Goal: Task Accomplishment & Management: Use online tool/utility

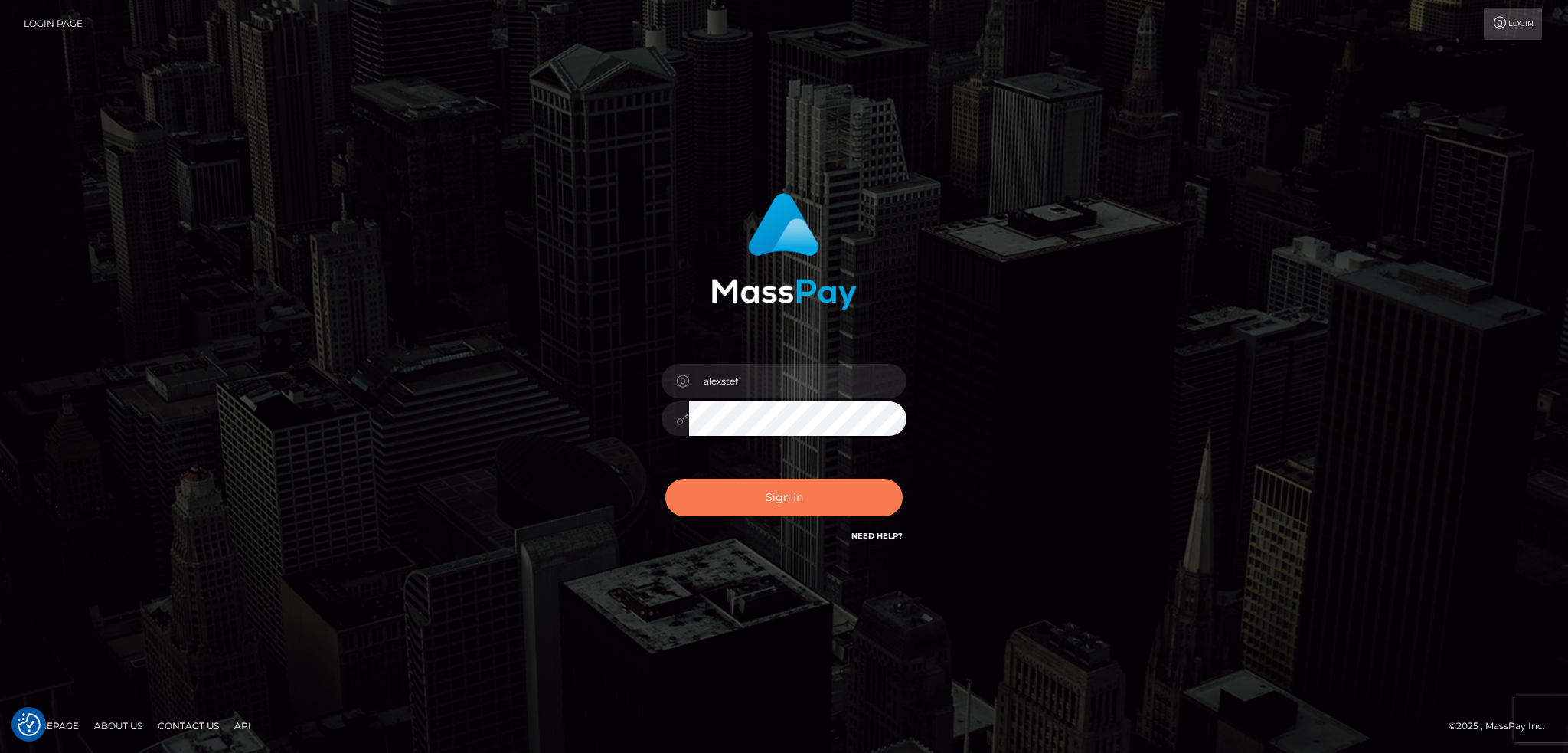
click at [758, 485] on button "Sign in" at bounding box center [784, 497] width 237 height 38
type input "alexstef"
click at [799, 489] on button "Sign in" at bounding box center [784, 497] width 237 height 38
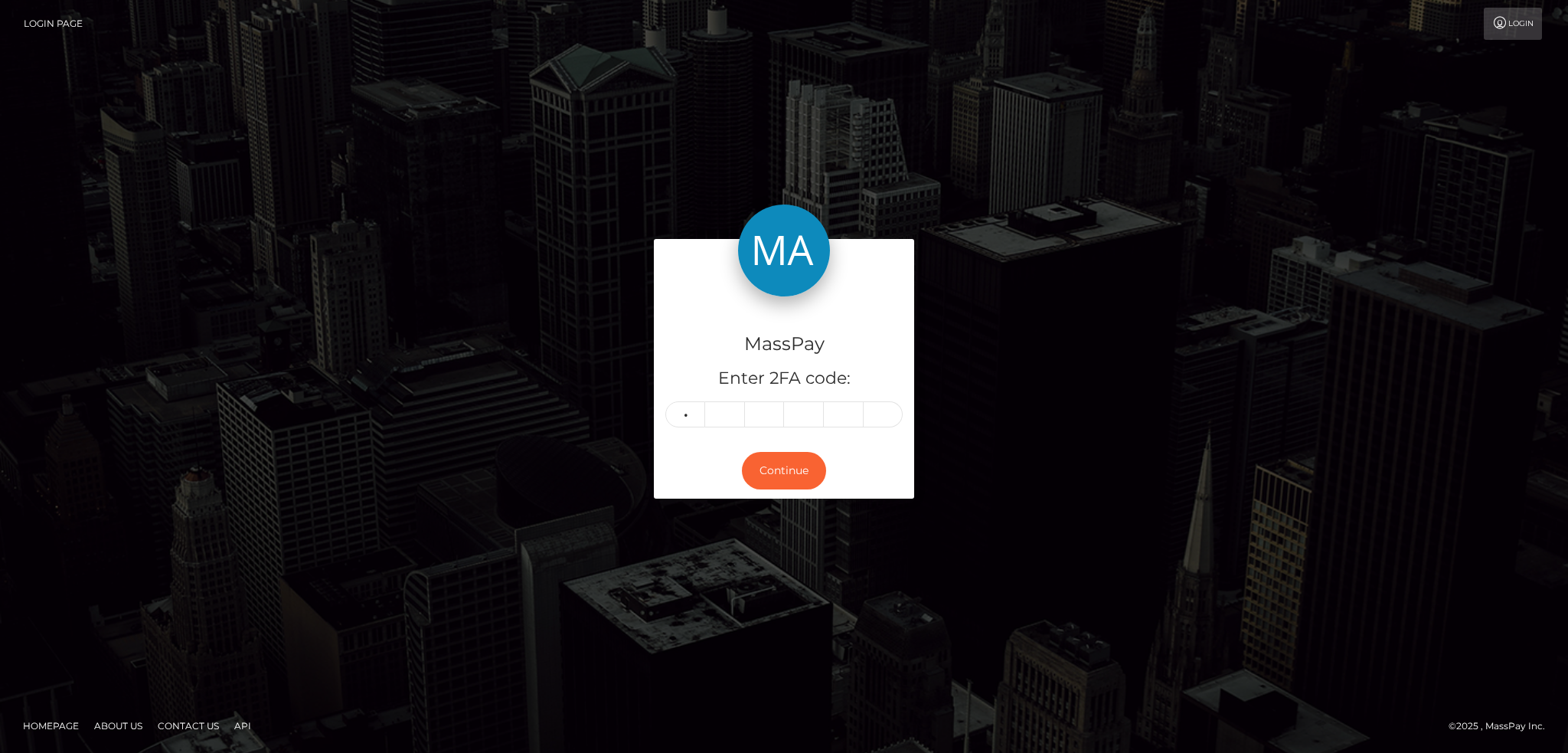
type input "9"
type input "1"
type input "7"
type input "1"
type input "9"
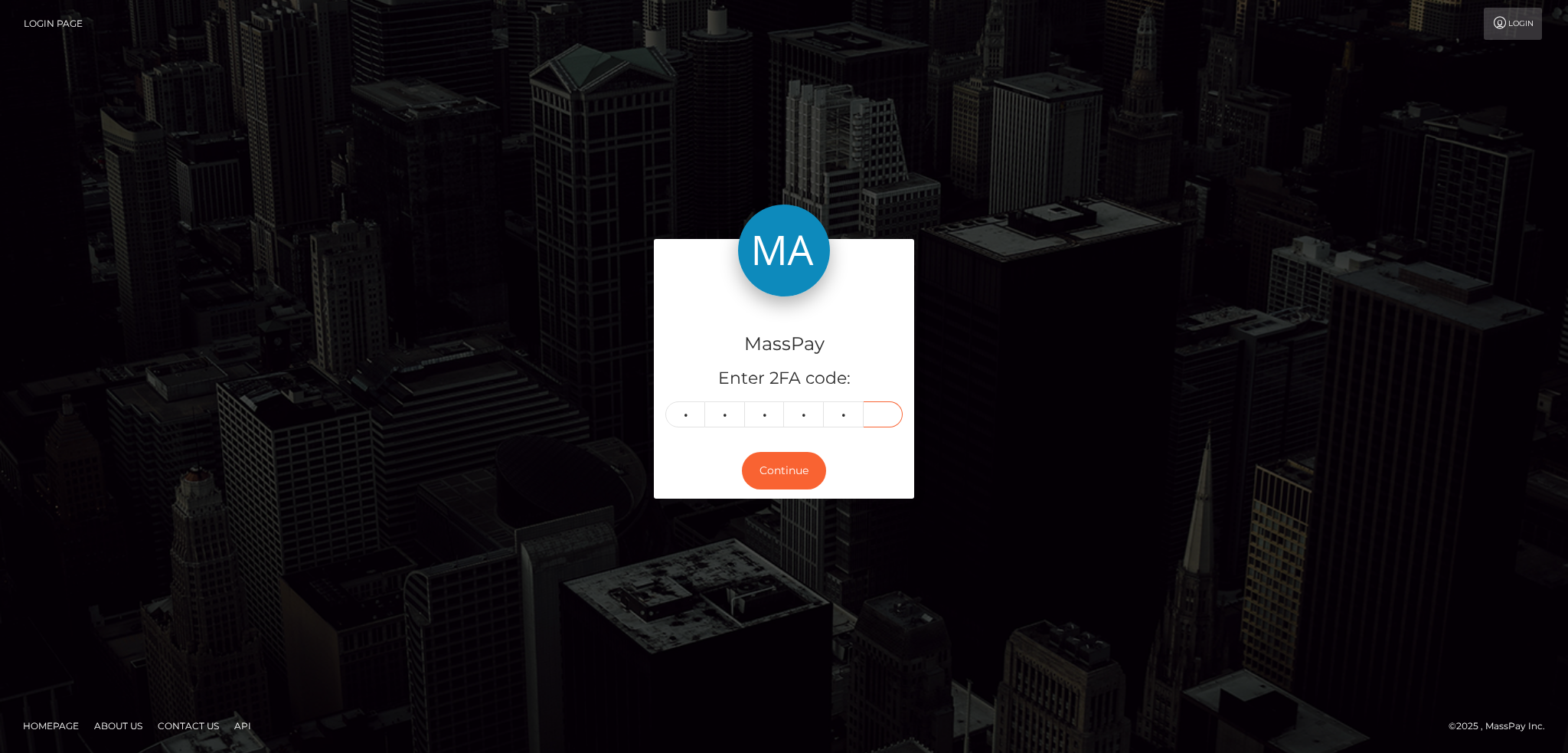
type input "2"
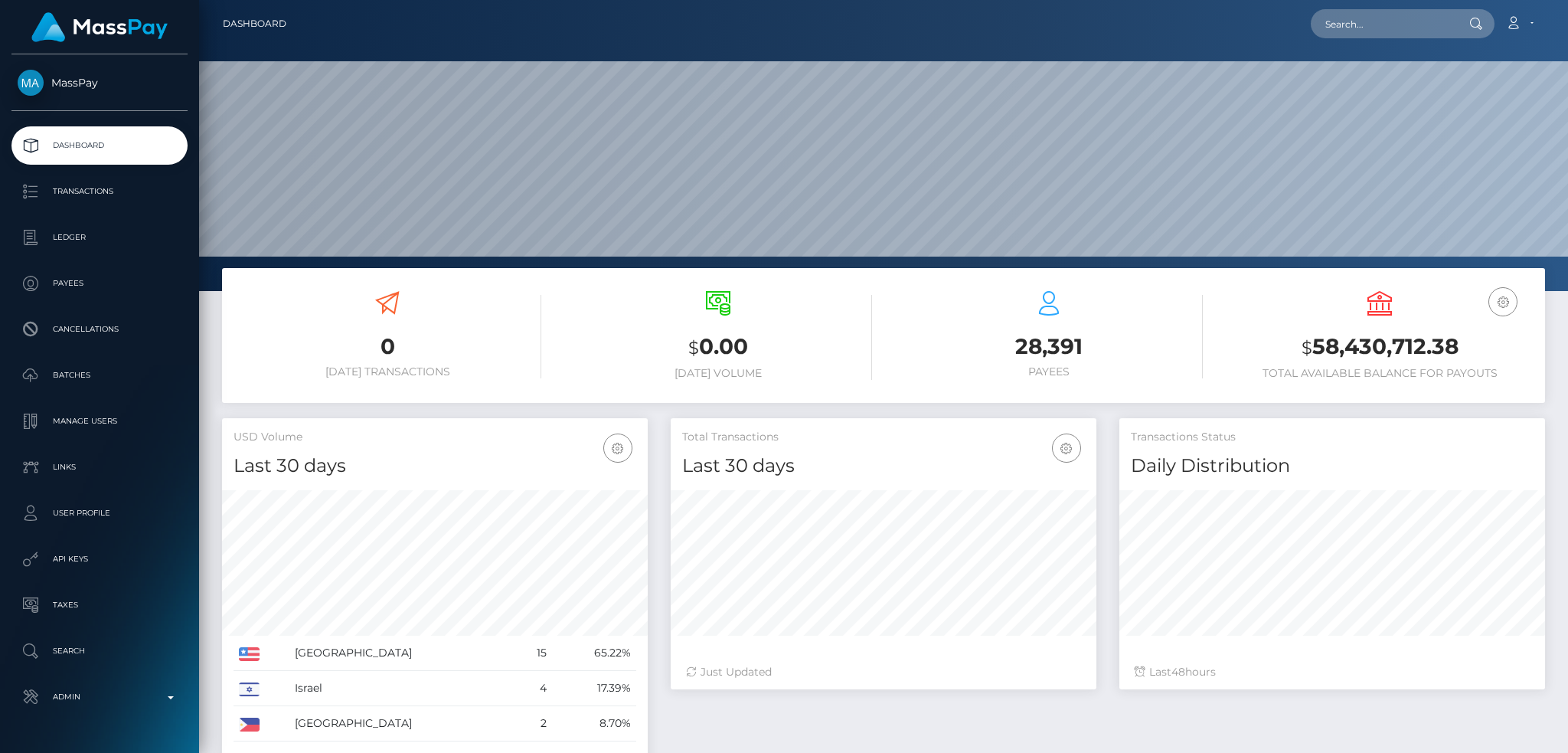
scroll to position [272, 425]
click at [1333, 23] on input "text" at bounding box center [1382, 23] width 144 height 29
paste input "poact_UJmqoBk7uWe1"
type input "poact_UJmqoBk7uWe1"
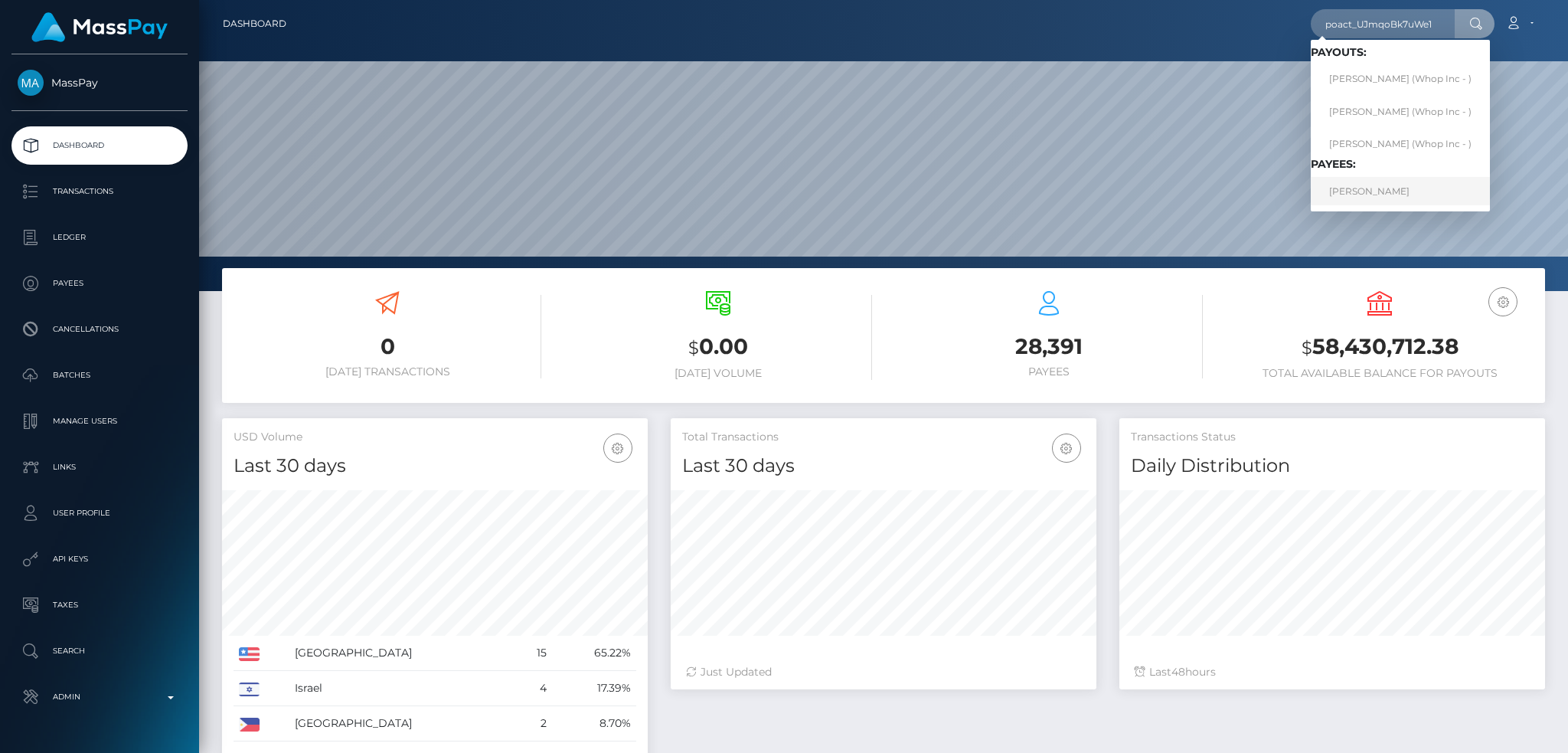
click at [1372, 205] on link "AIDAN MICHAEL MILLER" at bounding box center [1400, 191] width 179 height 28
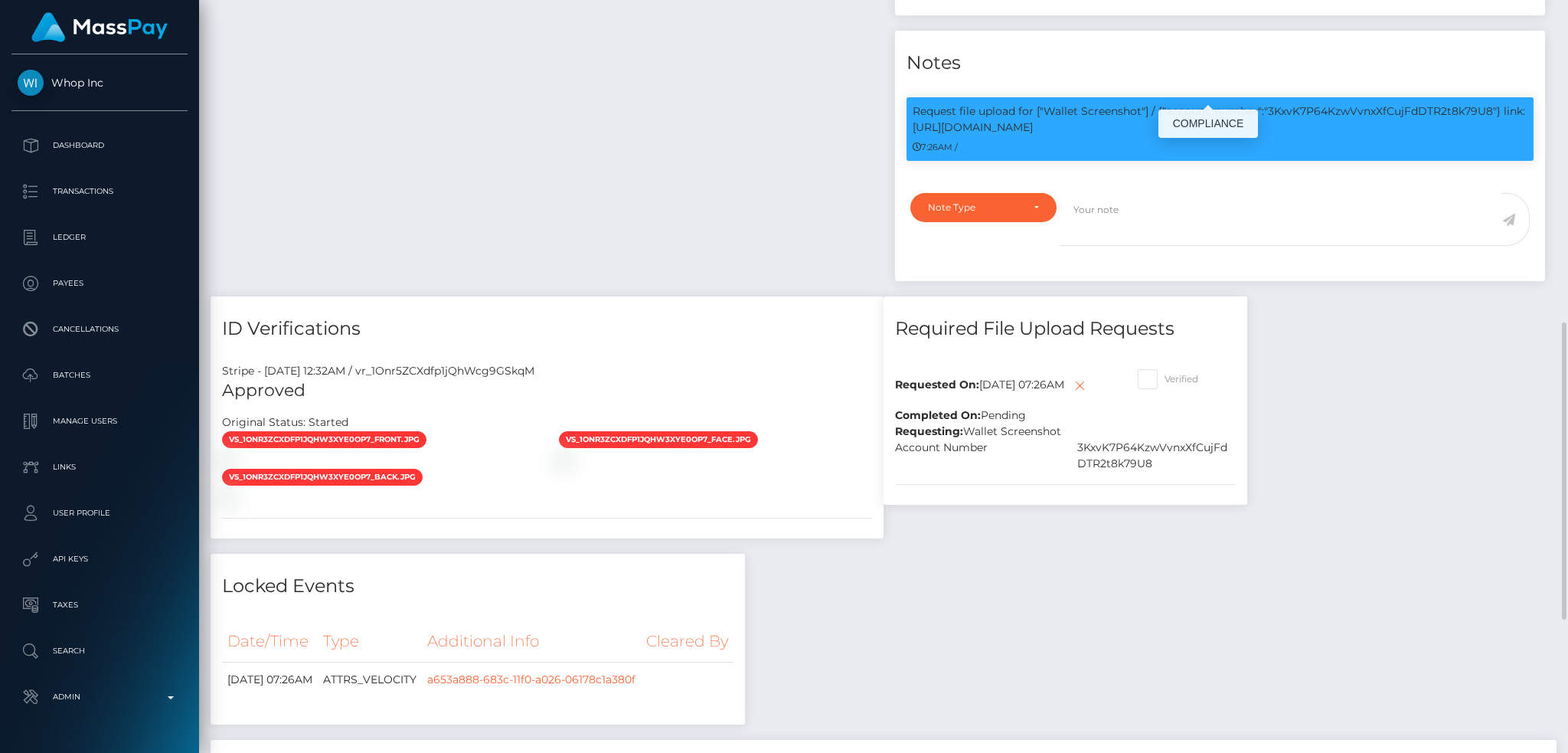
scroll to position [184, 425]
drag, startPoint x: 1044, startPoint y: 40, endPoint x: 1051, endPoint y: 50, distance: 12.2
click at [1051, 104] on p "Request file upload for ["Wallet Screenshot"] / {"account_number":"3KxvK7P64Kzw…" at bounding box center [1219, 120] width 615 height 32
copy p "Wallet Screenshot"] / {"account_number":"3KxvK7P64KzwVvnxXfCujFdDTR2t8k79U8"} l…"
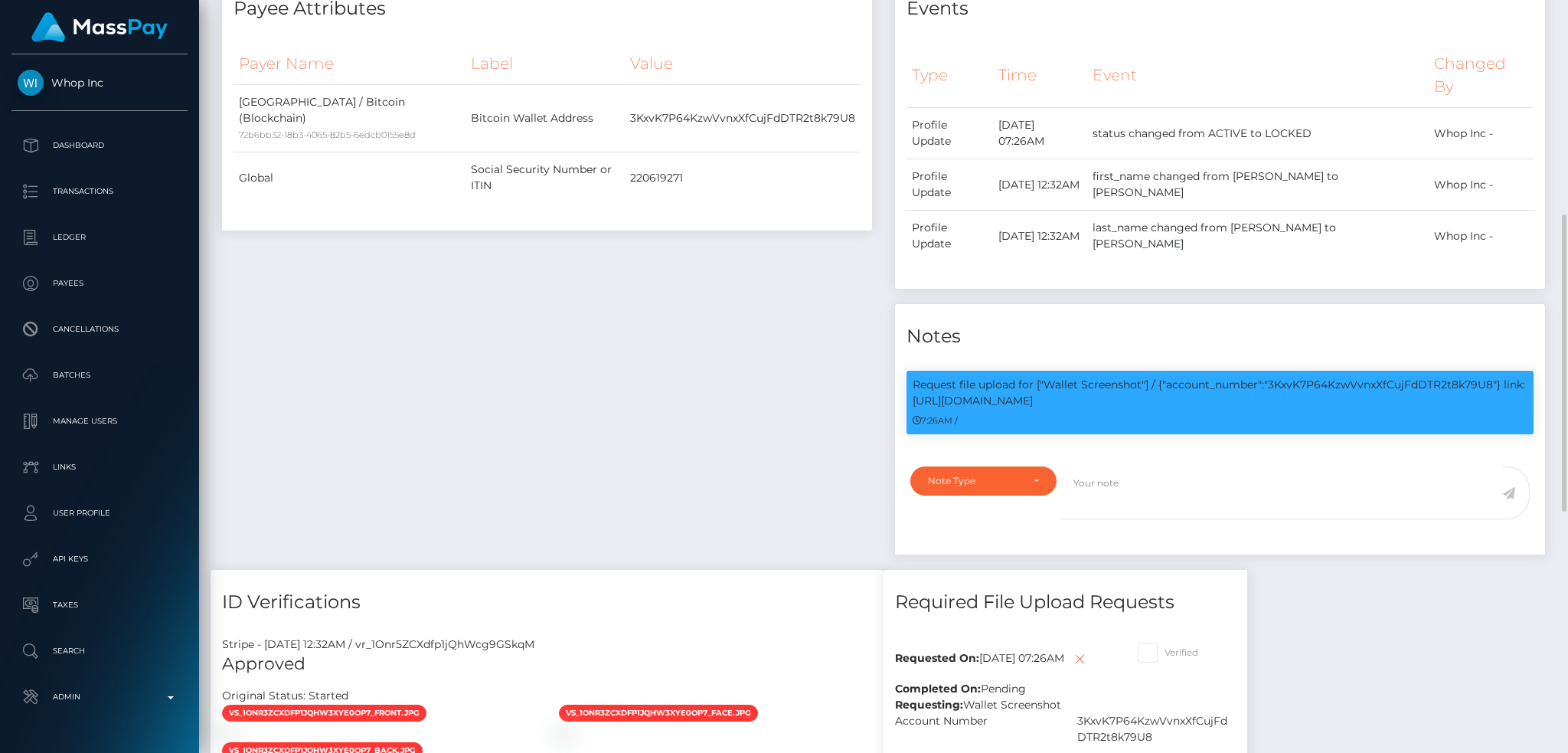
scroll to position [0, 0]
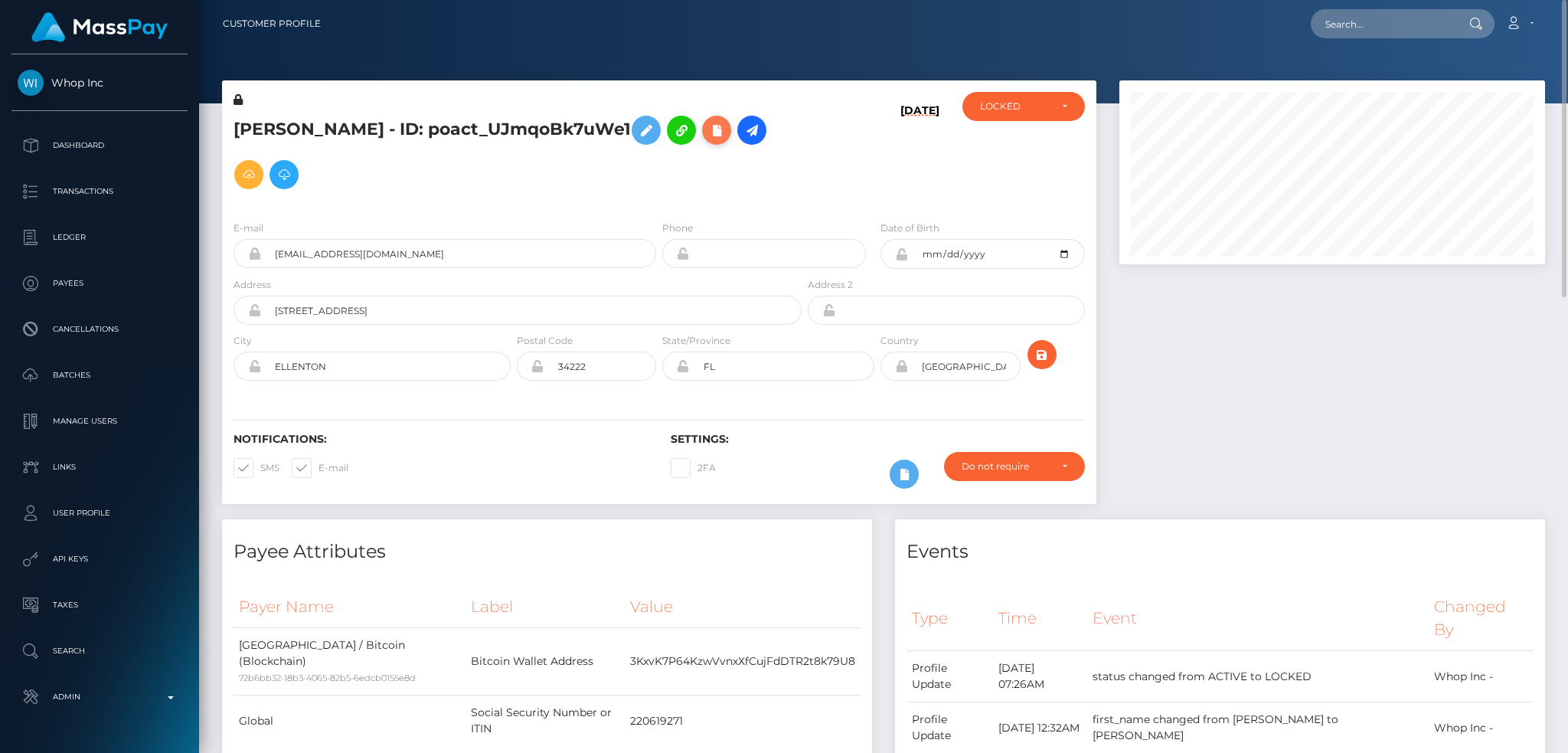
click at [707, 140] on icon at bounding box center [717, 131] width 18 height 19
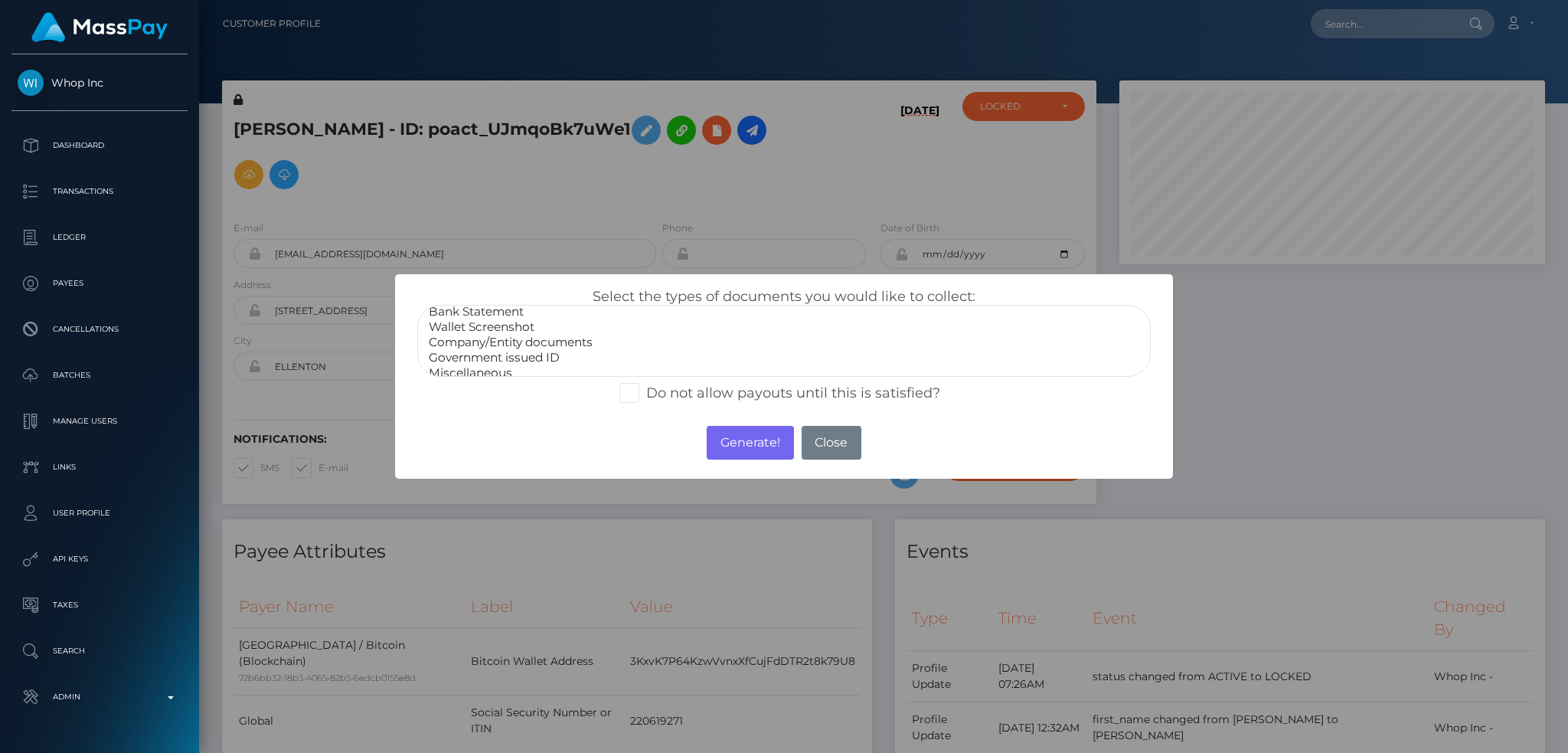
scroll to position [31, 0]
click at [510, 357] on option "Miscellaneous" at bounding box center [784, 364] width 713 height 15
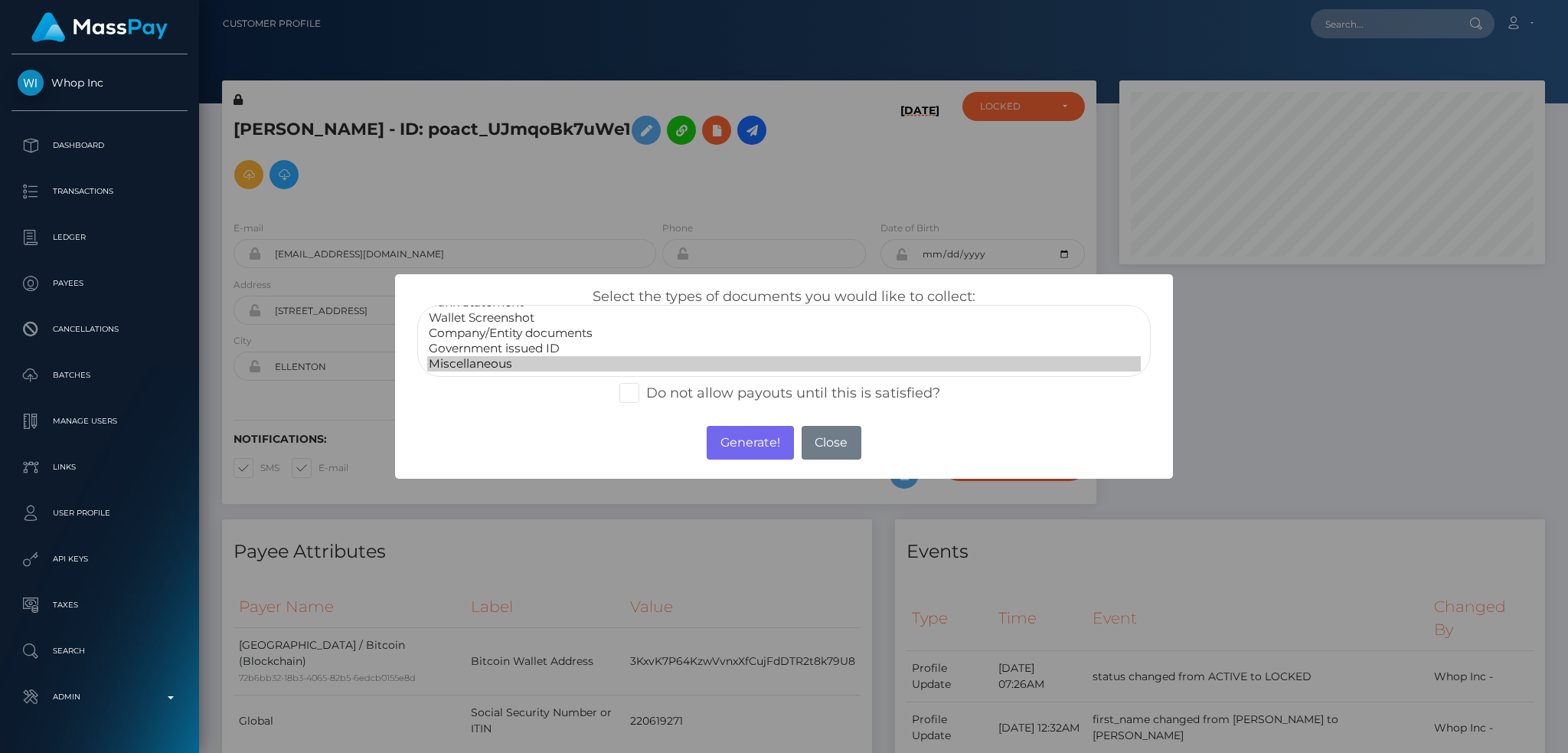
select select "Government issued ID"
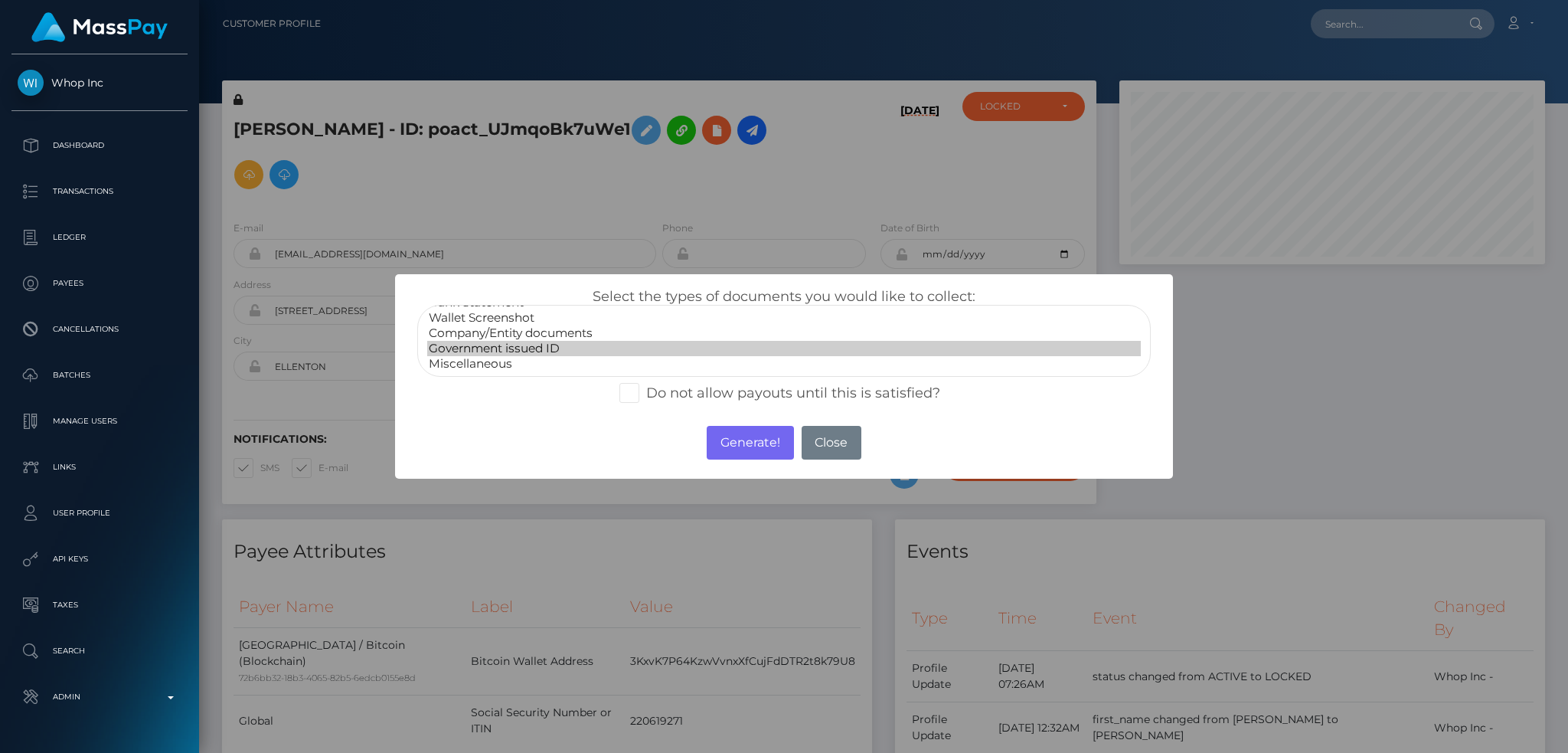
click at [528, 346] on option "Government issued ID" at bounding box center [784, 348] width 713 height 15
drag, startPoint x: 736, startPoint y: 440, endPoint x: 620, endPoint y: 0, distance: 455.0
click at [736, 439] on button "Generate!" at bounding box center [749, 443] width 86 height 33
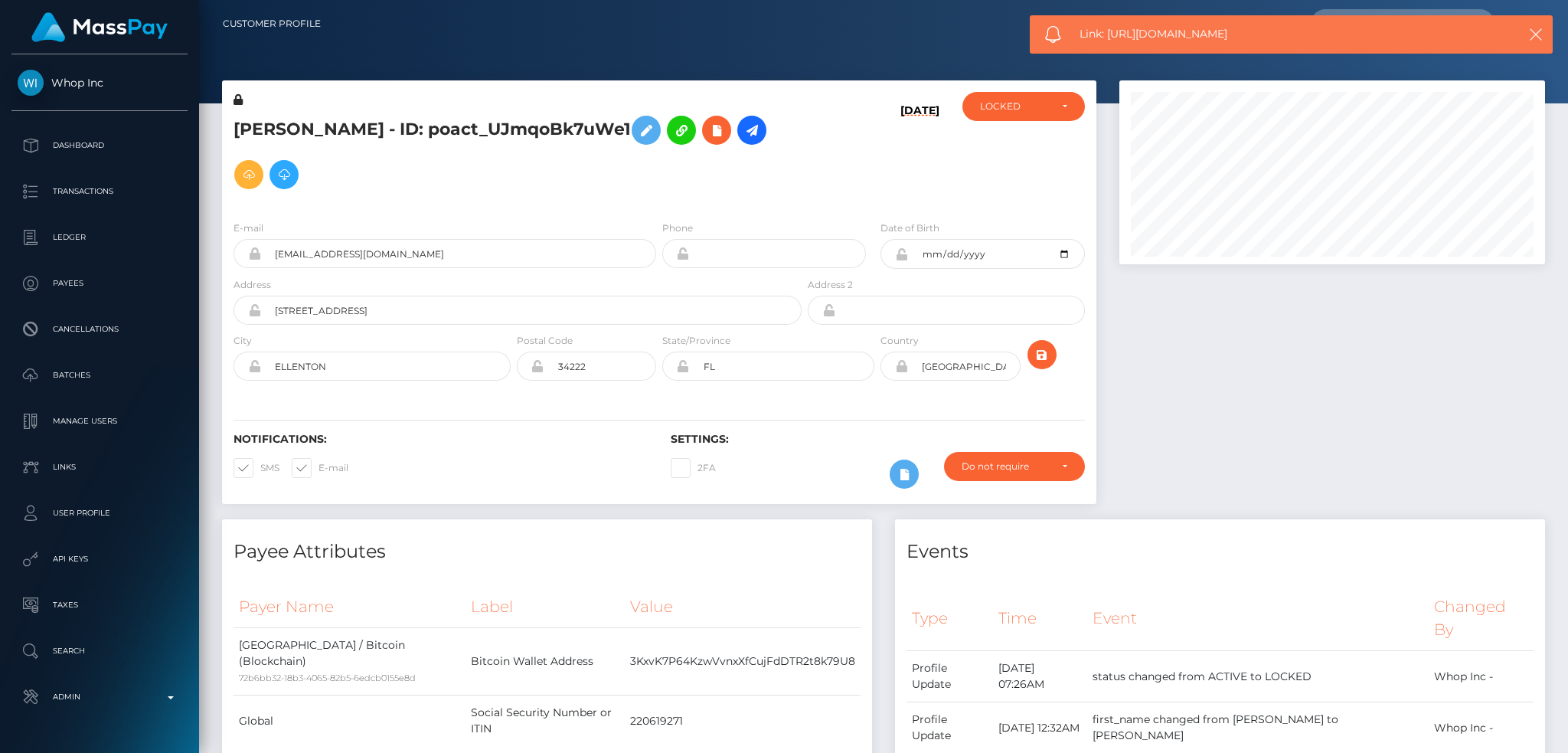
click at [1211, 43] on div "Link: https://l.maspay.io/QjmcC" at bounding box center [1290, 34] width 523 height 38
copy span "Link: https://l.maspay.io/QjmcC"
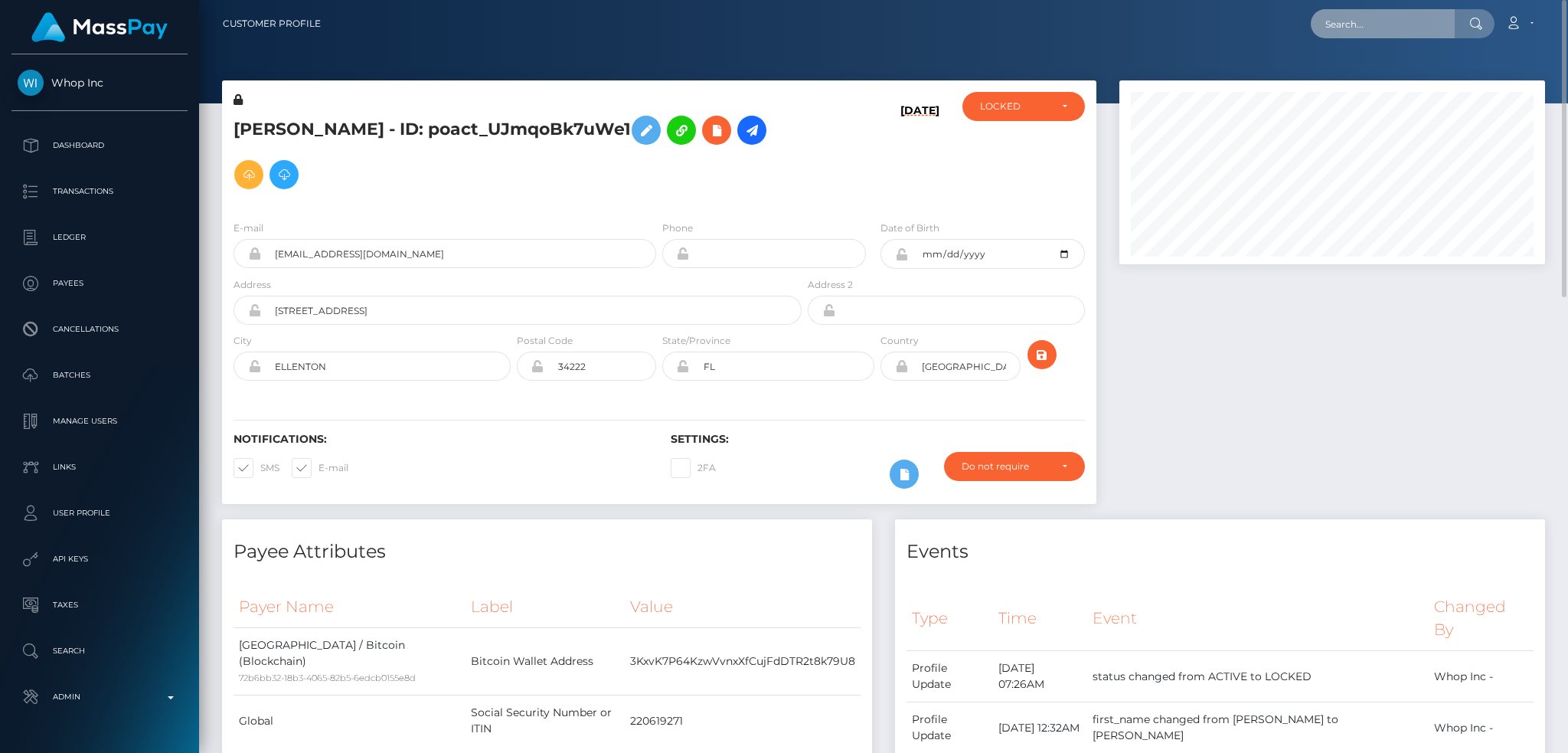
click at [1351, 32] on input "text" at bounding box center [1382, 23] width 144 height 29
paste input "poact_MP09h1ztpq62"
type input "poact_MP09h1ztpq62"
click at [1349, 81] on link "Shahzaib Abbas" at bounding box center [1371, 79] width 122 height 28
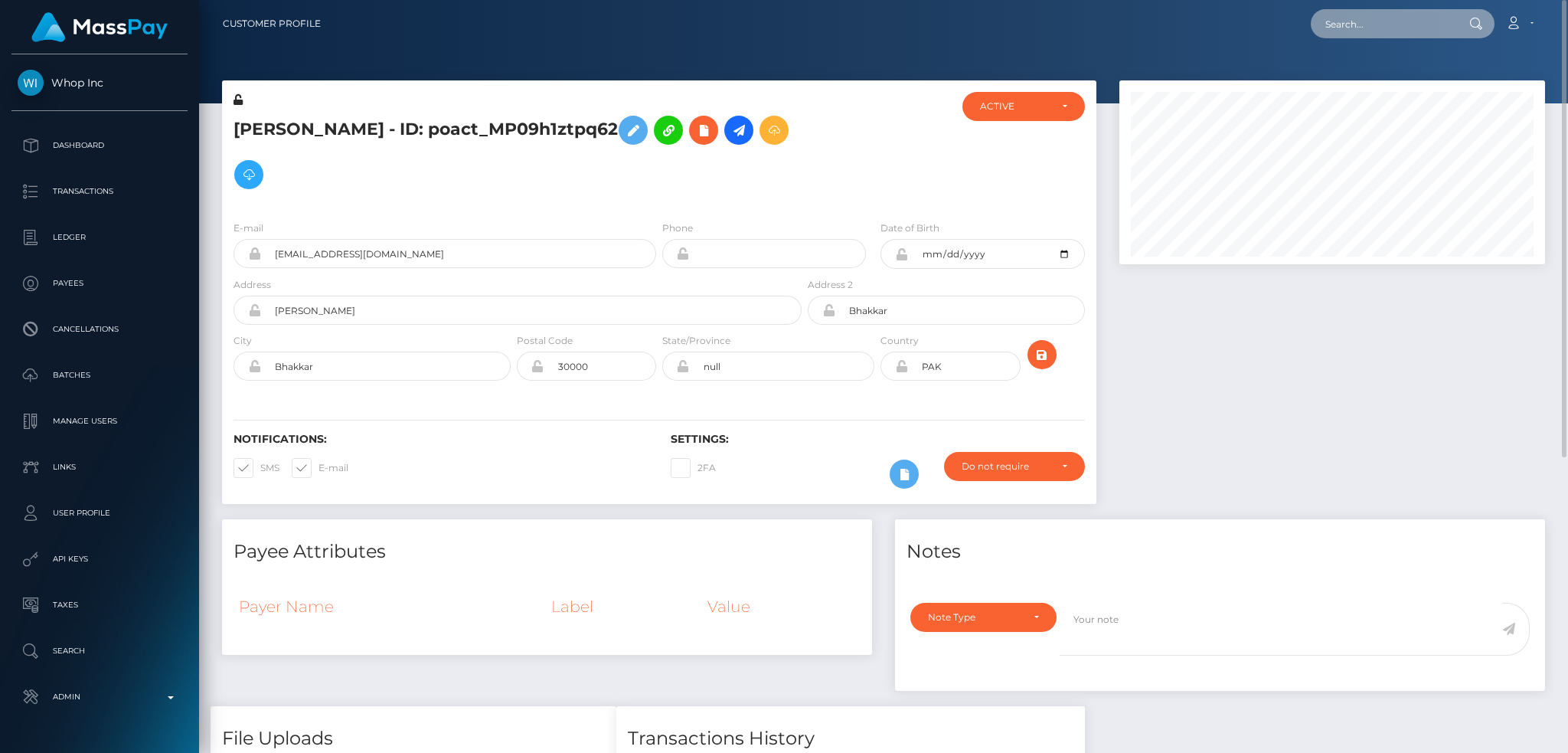
click at [1344, 25] on input "text" at bounding box center [1382, 23] width 144 height 29
paste input "127953"
type input "127953"
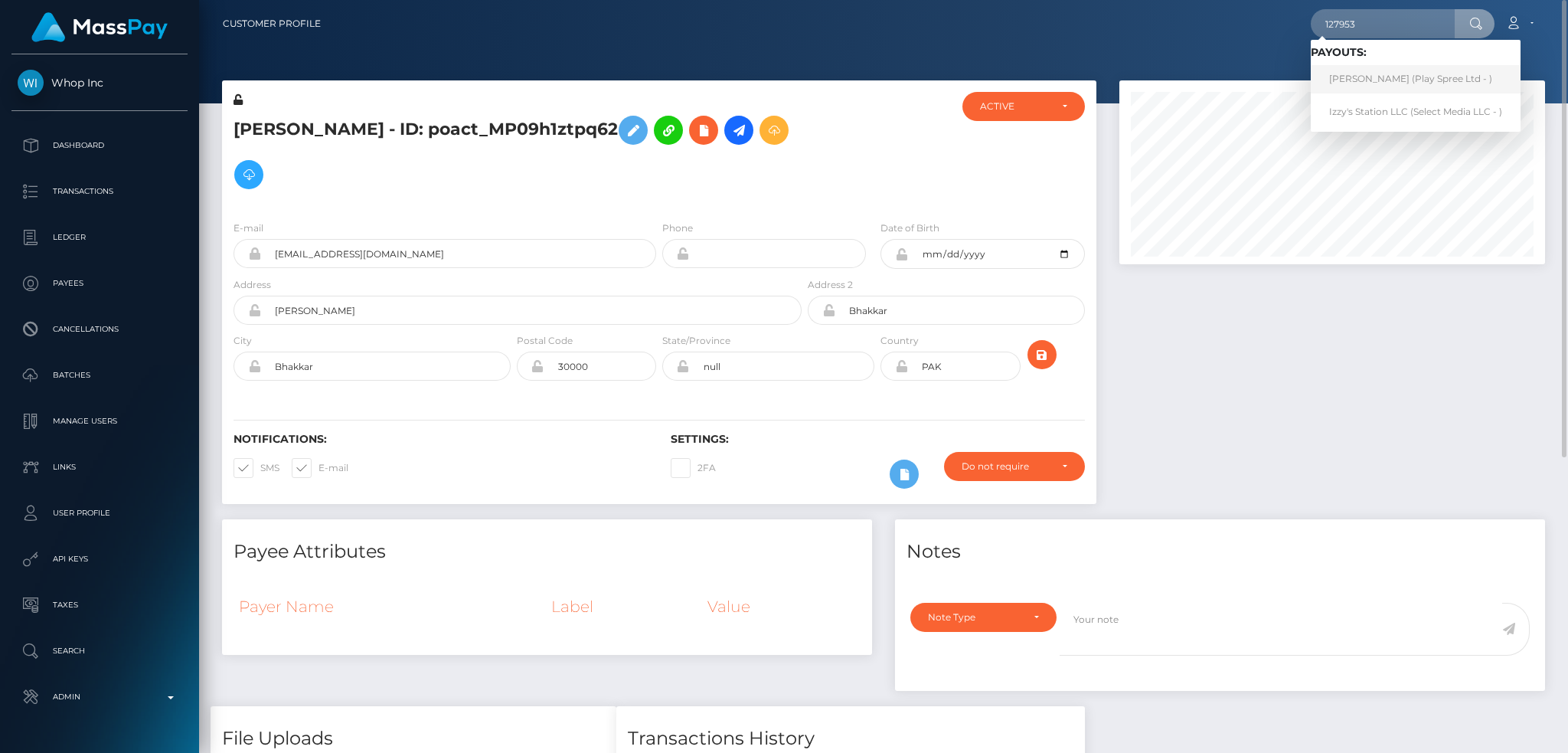
click at [1377, 85] on link "BRANDI JO KOEHNE (Play Spree Ltd - )" at bounding box center [1415, 79] width 210 height 28
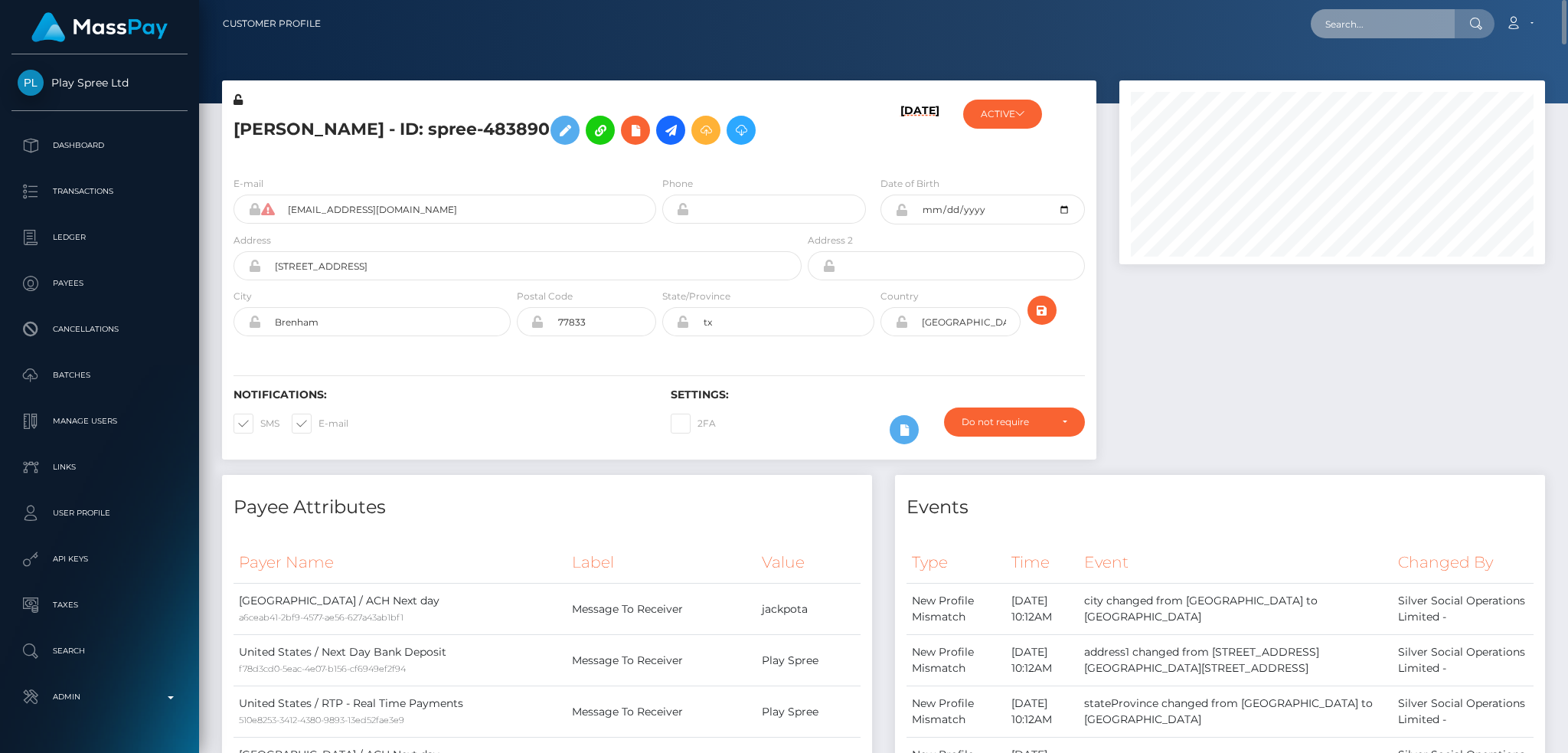
click at [1347, 28] on input "text" at bounding box center [1382, 23] width 144 height 29
paste input "WxHYvW6"
type input "WxHYvW6"
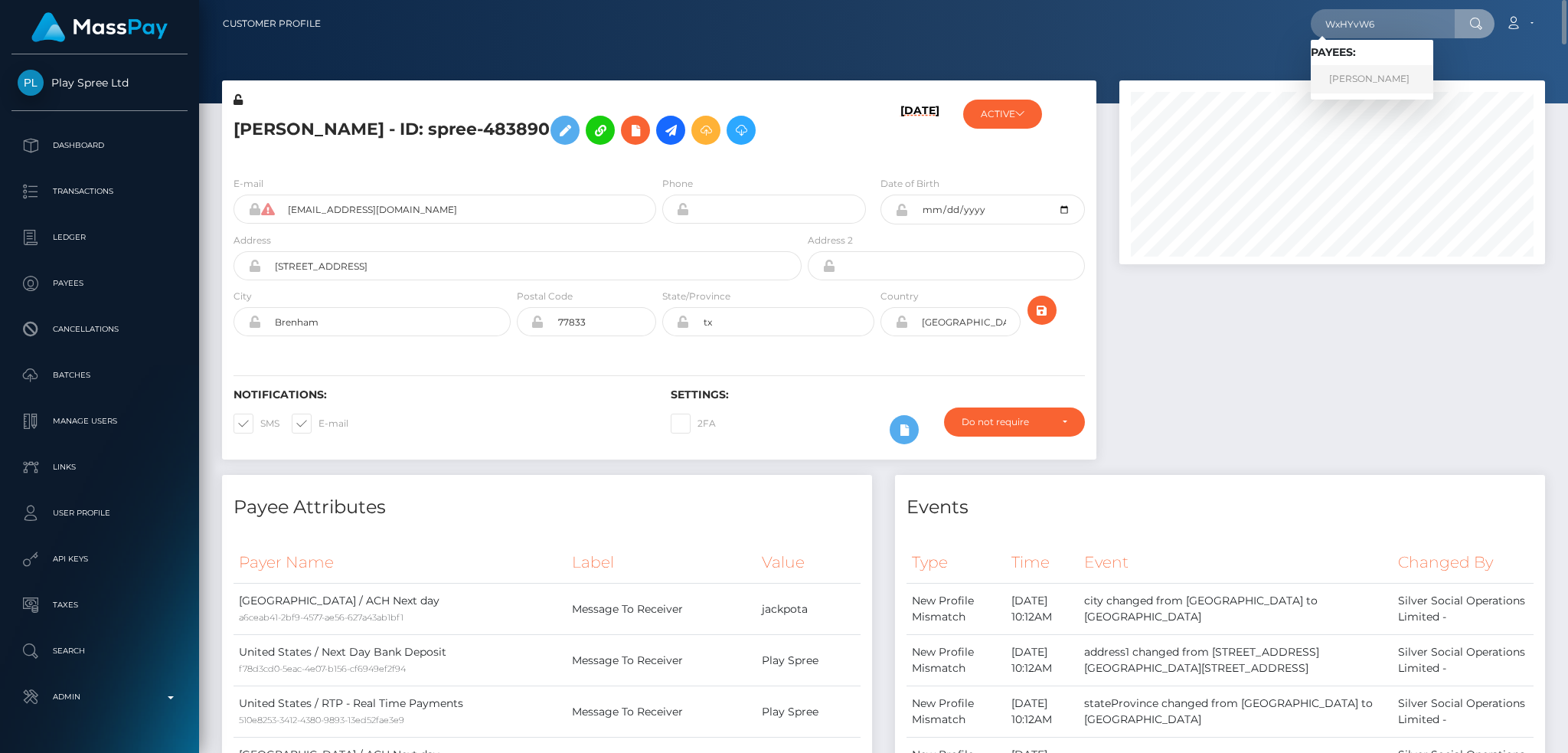
click at [1378, 75] on link "LAIMAR SOSA SOSA" at bounding box center [1371, 79] width 122 height 28
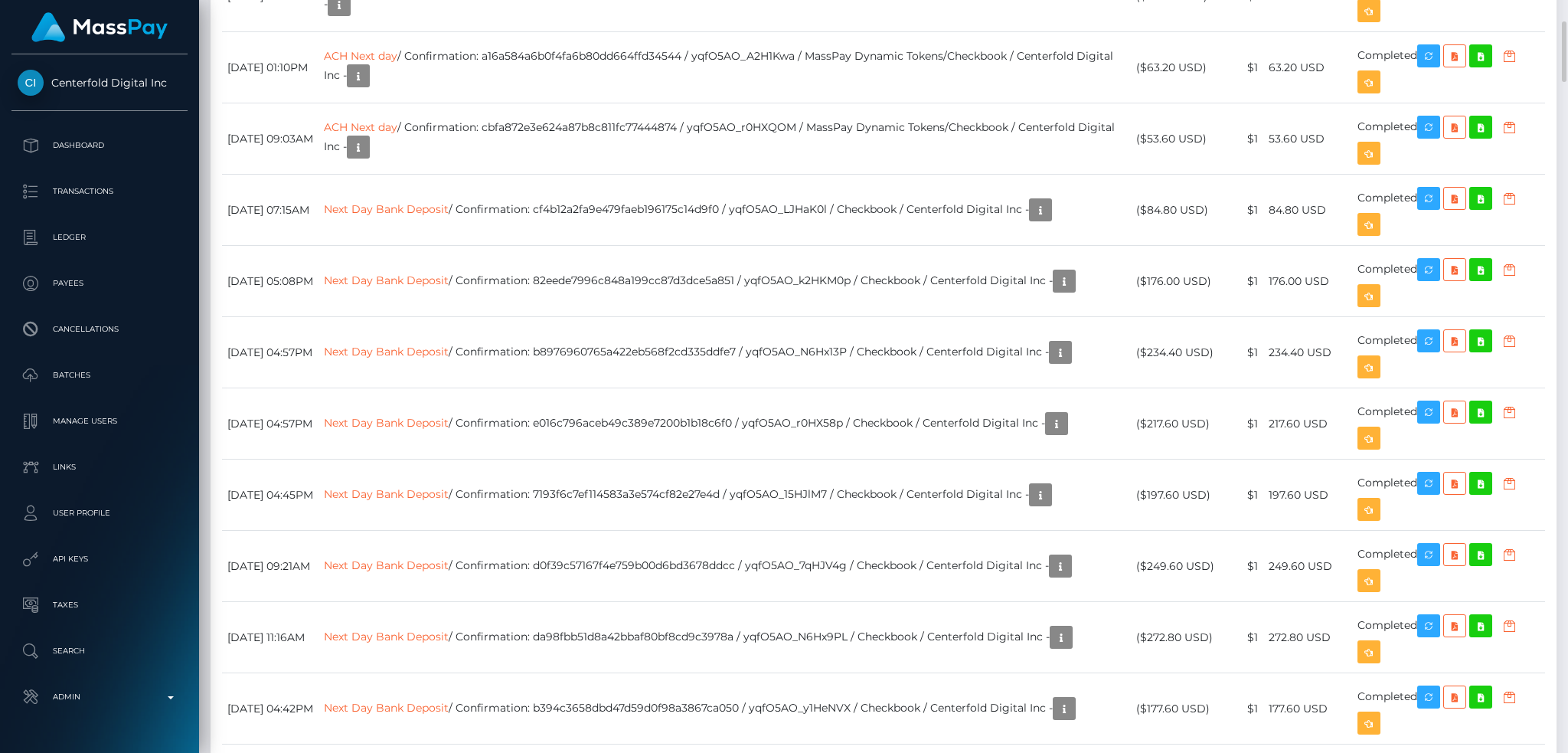
scroll to position [5207, 0]
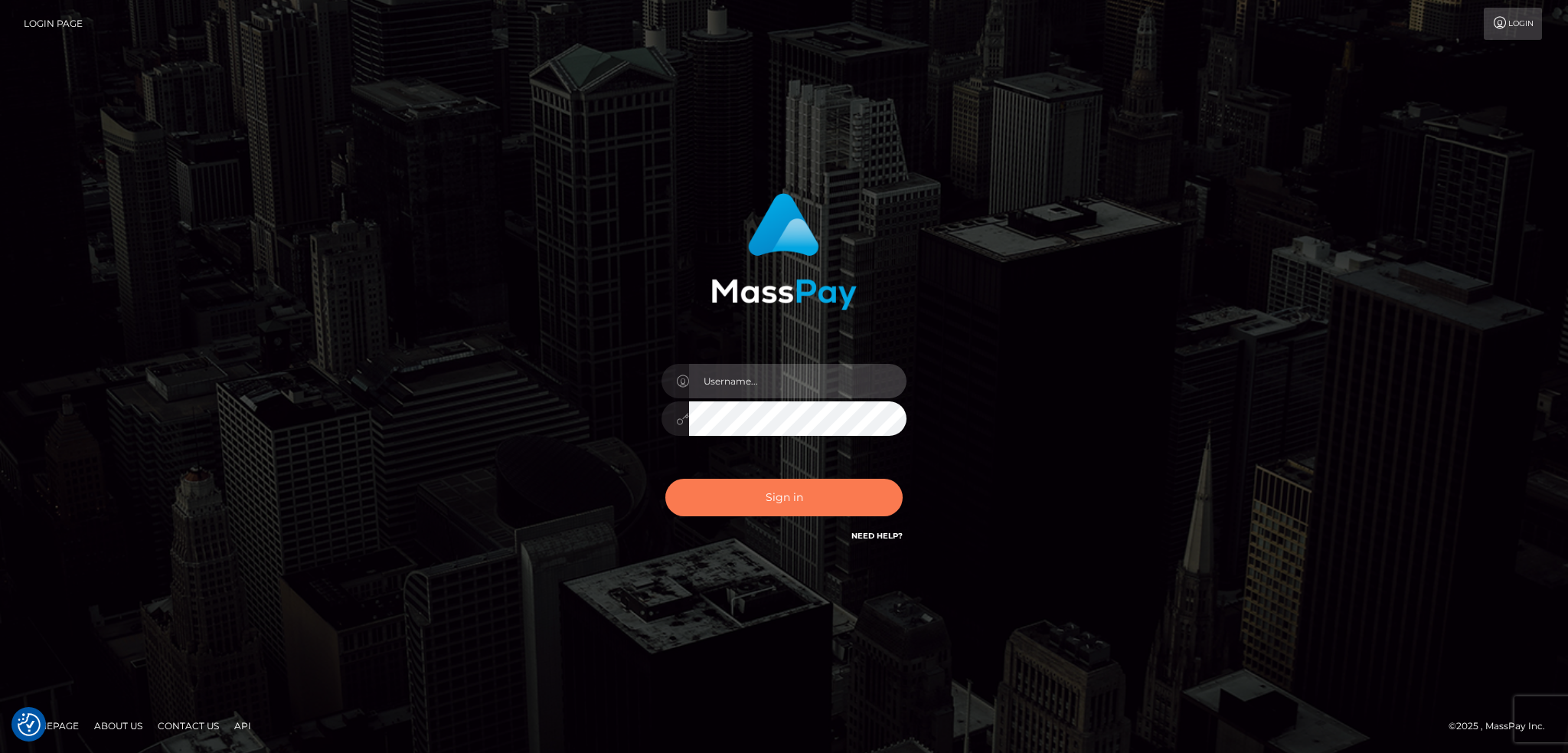
type input "alexstef"
click at [764, 485] on button "Sign in" at bounding box center [784, 497] width 237 height 38
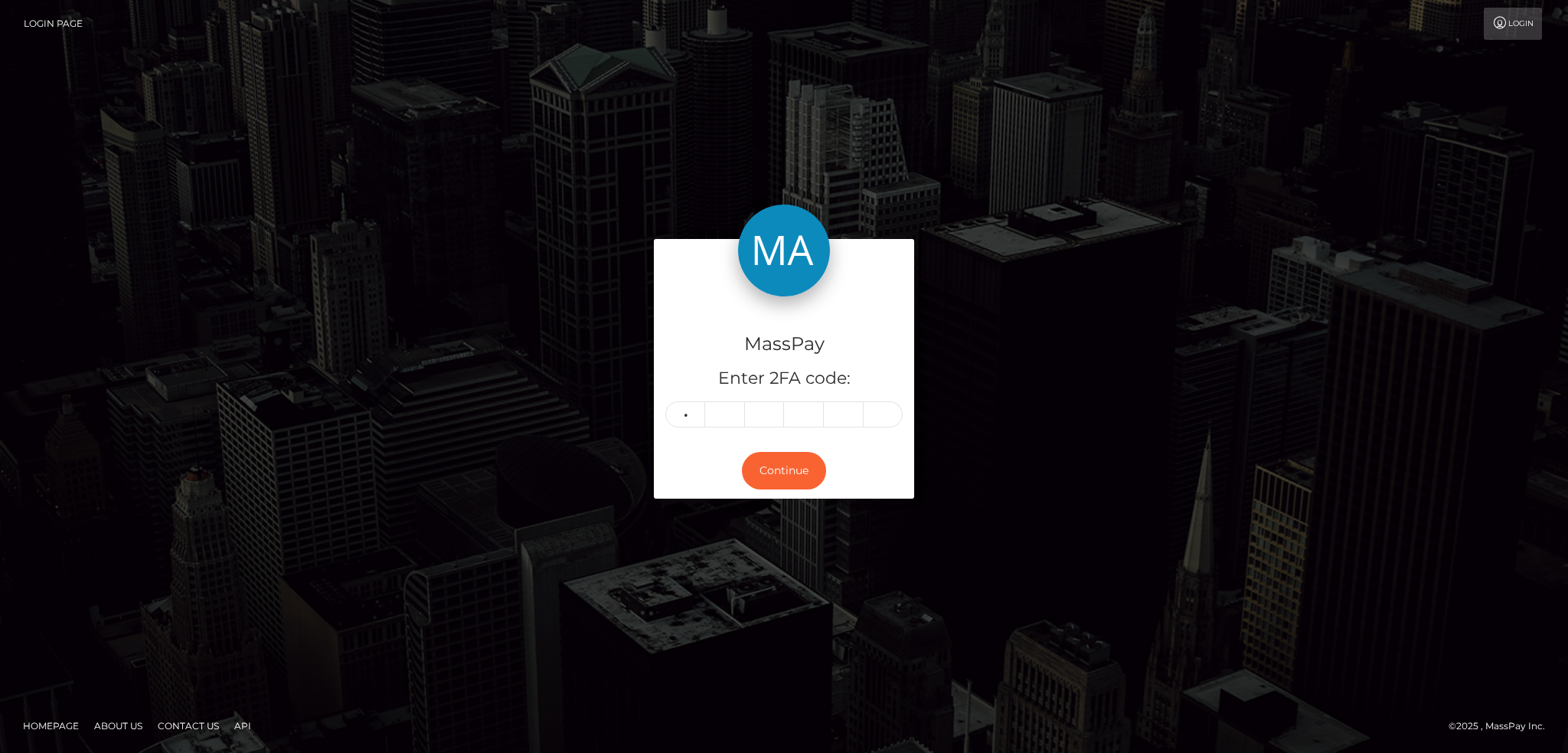
type input "6"
type input "0"
type input "5"
type input "0"
type input "5"
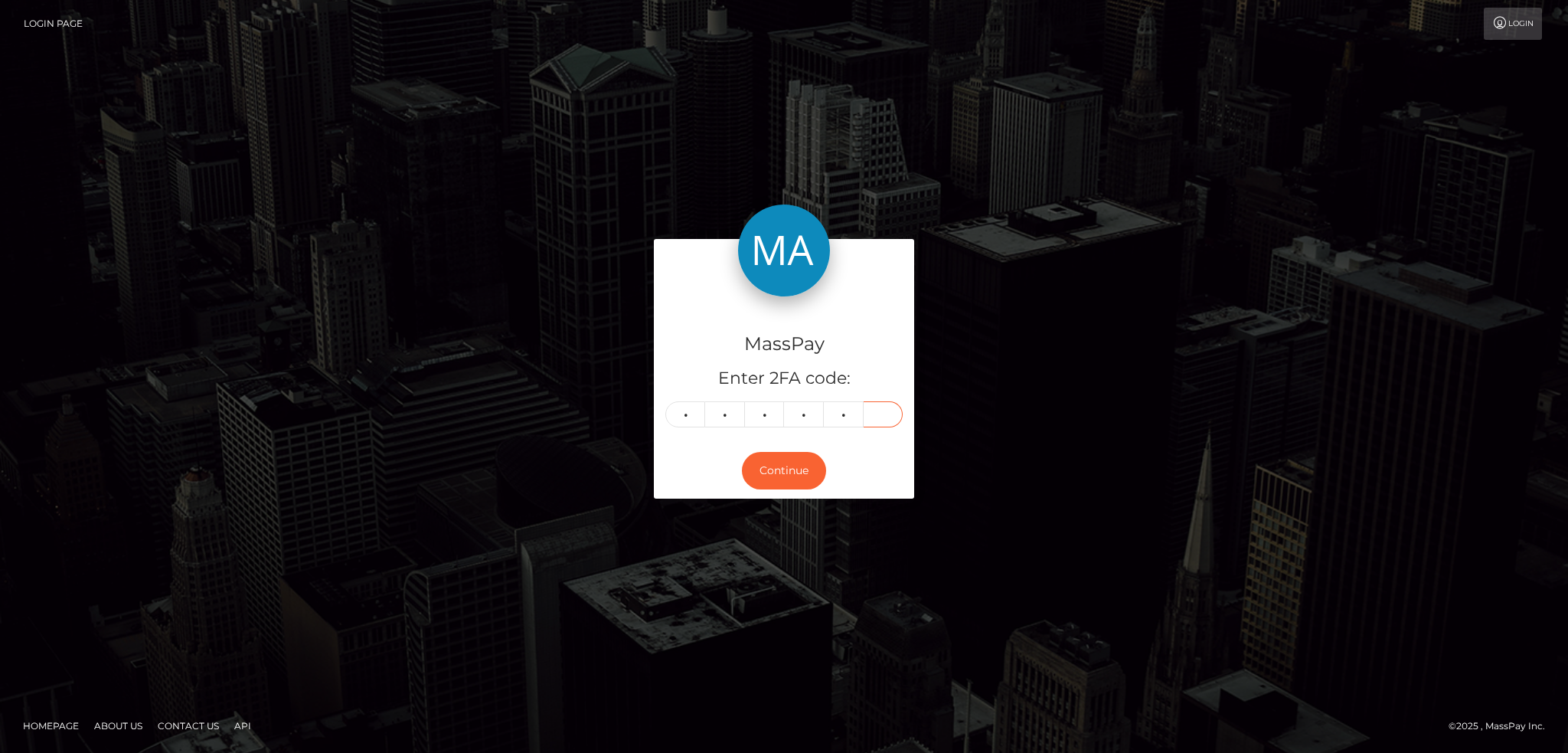
type input "7"
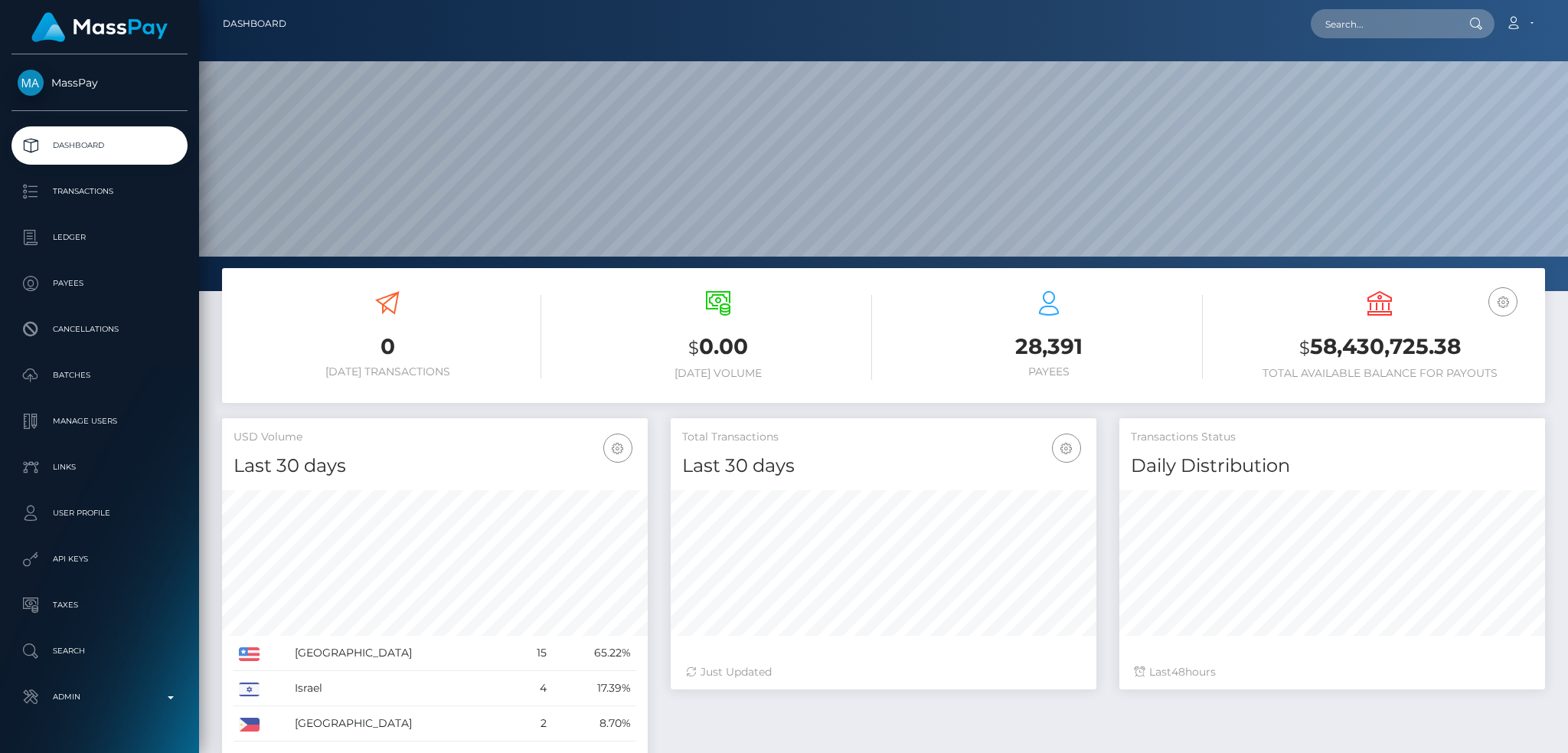
scroll to position [272, 425]
click at [1356, 38] on div "Loading... Loading... Account Edit Profile Logout" at bounding box center [921, 23] width 1245 height 32
click at [1364, 28] on input "text" at bounding box center [1382, 23] width 144 height 29
paste input "129455"
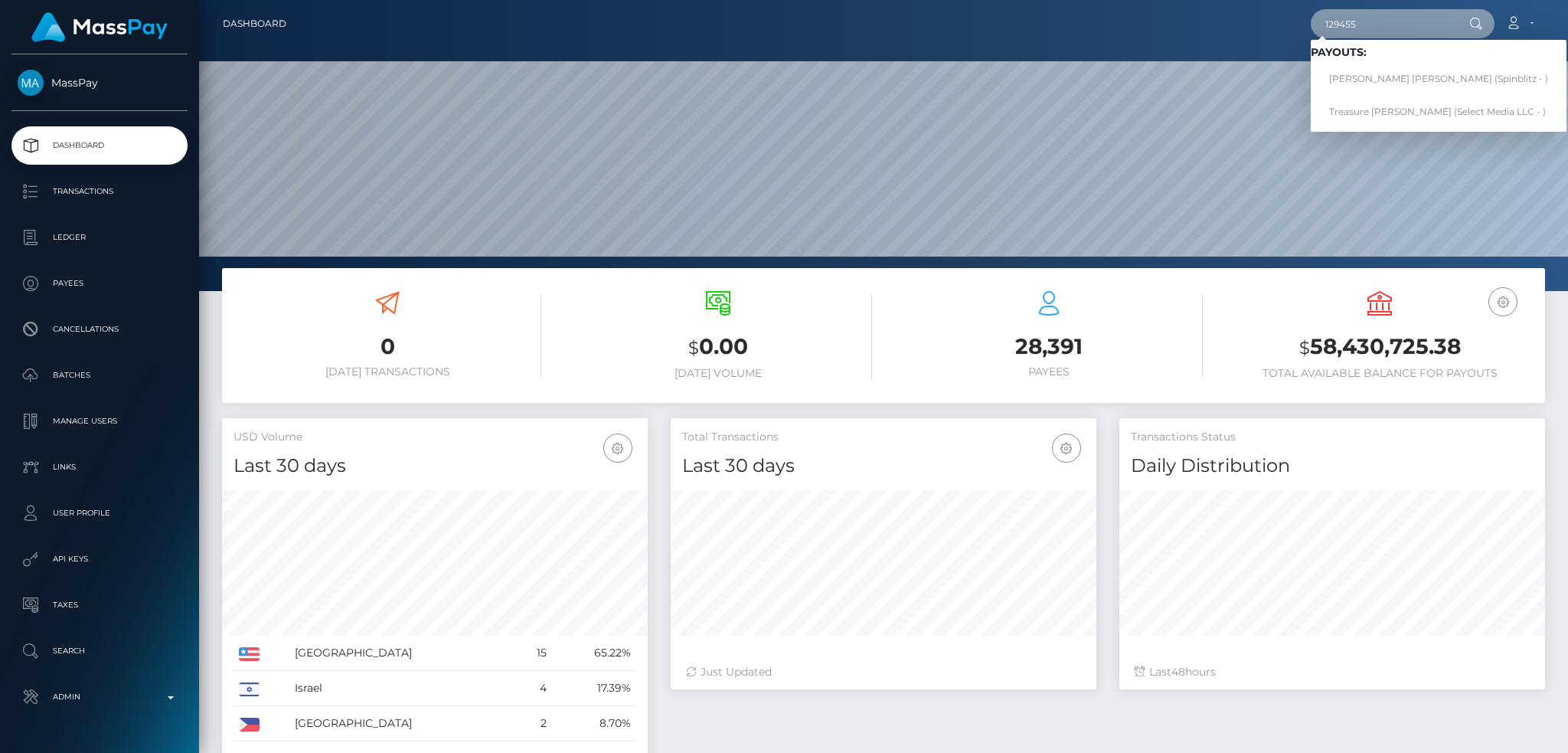
click at [1391, 23] on input "129455" at bounding box center [1382, 23] width 144 height 29
paste input "scarlettvienn@gmail.com"
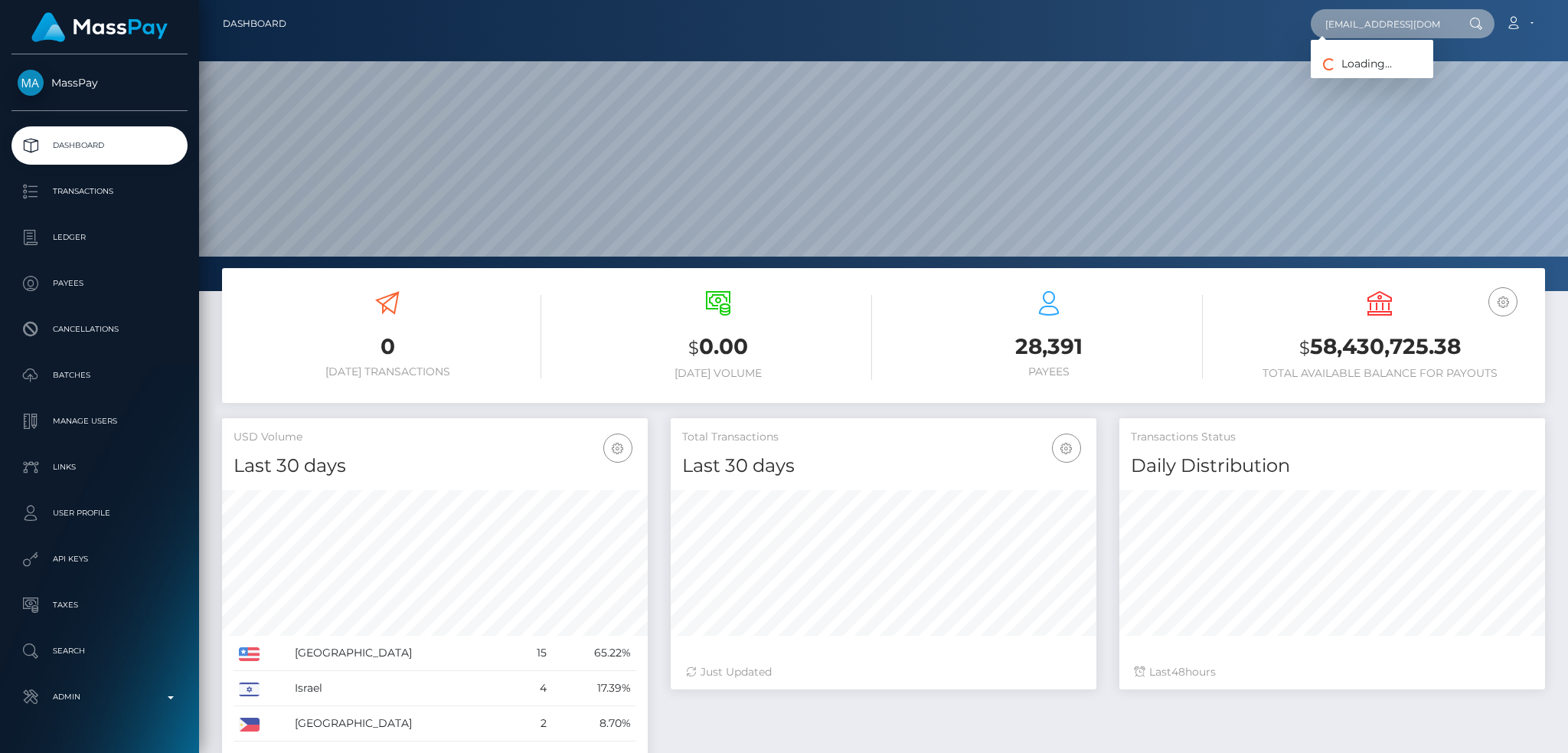
scroll to position [0, 4]
type input "scarlettvienn@gmail.com"
click at [1362, 80] on link "Sunshine Vitug" at bounding box center [1391, 79] width 161 height 28
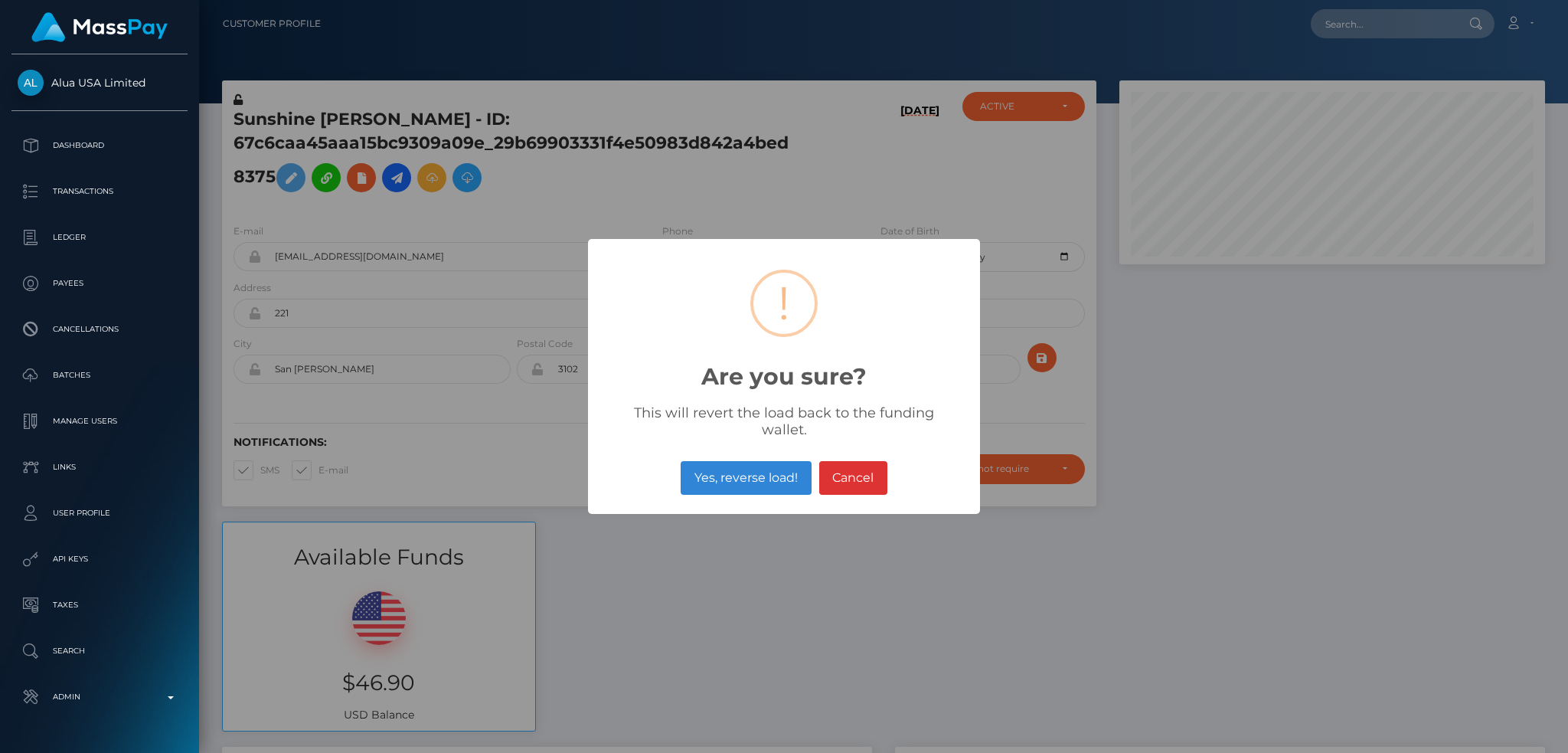
scroll to position [184, 425]
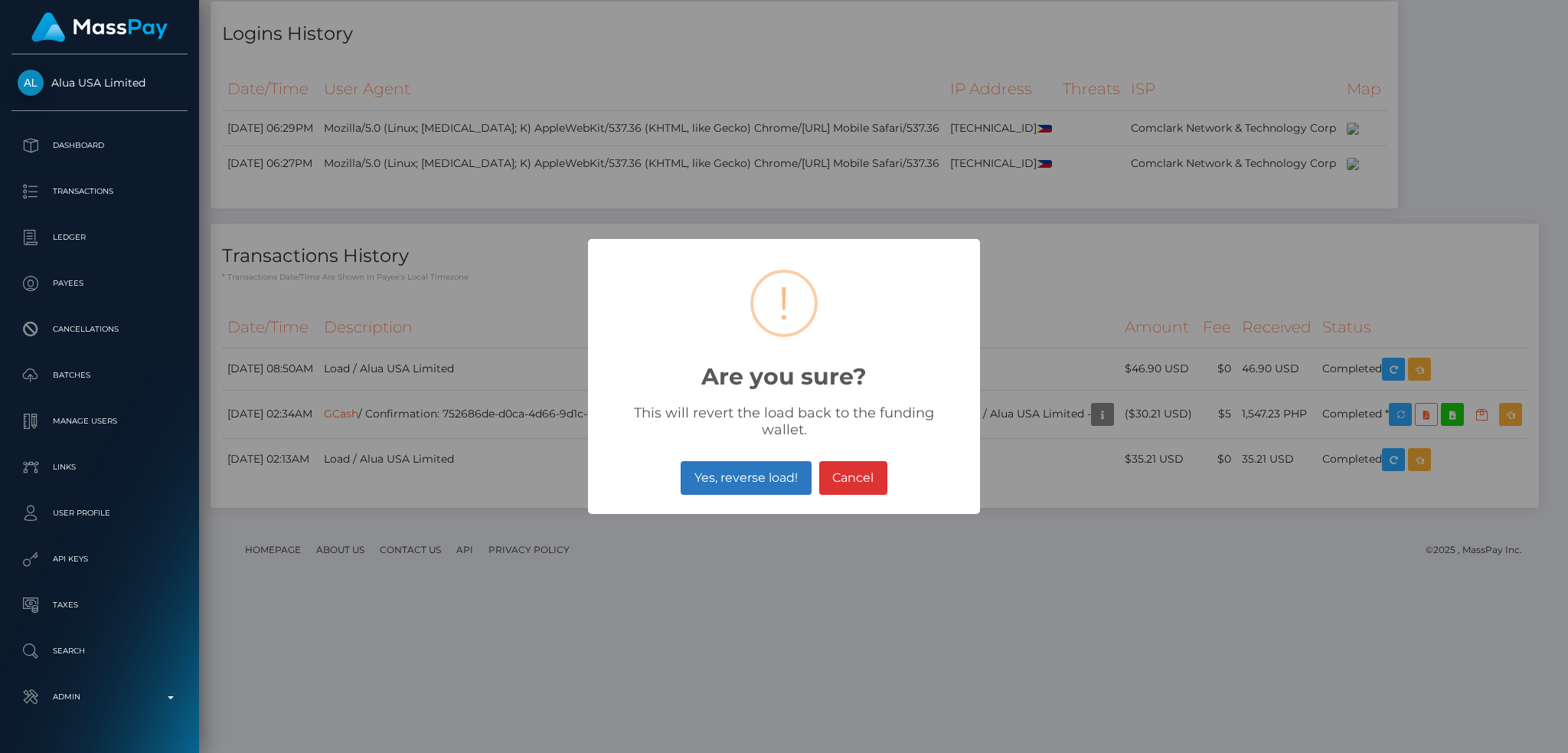
click at [740, 472] on button "Yes, reverse load!" at bounding box center [746, 478] width 130 height 33
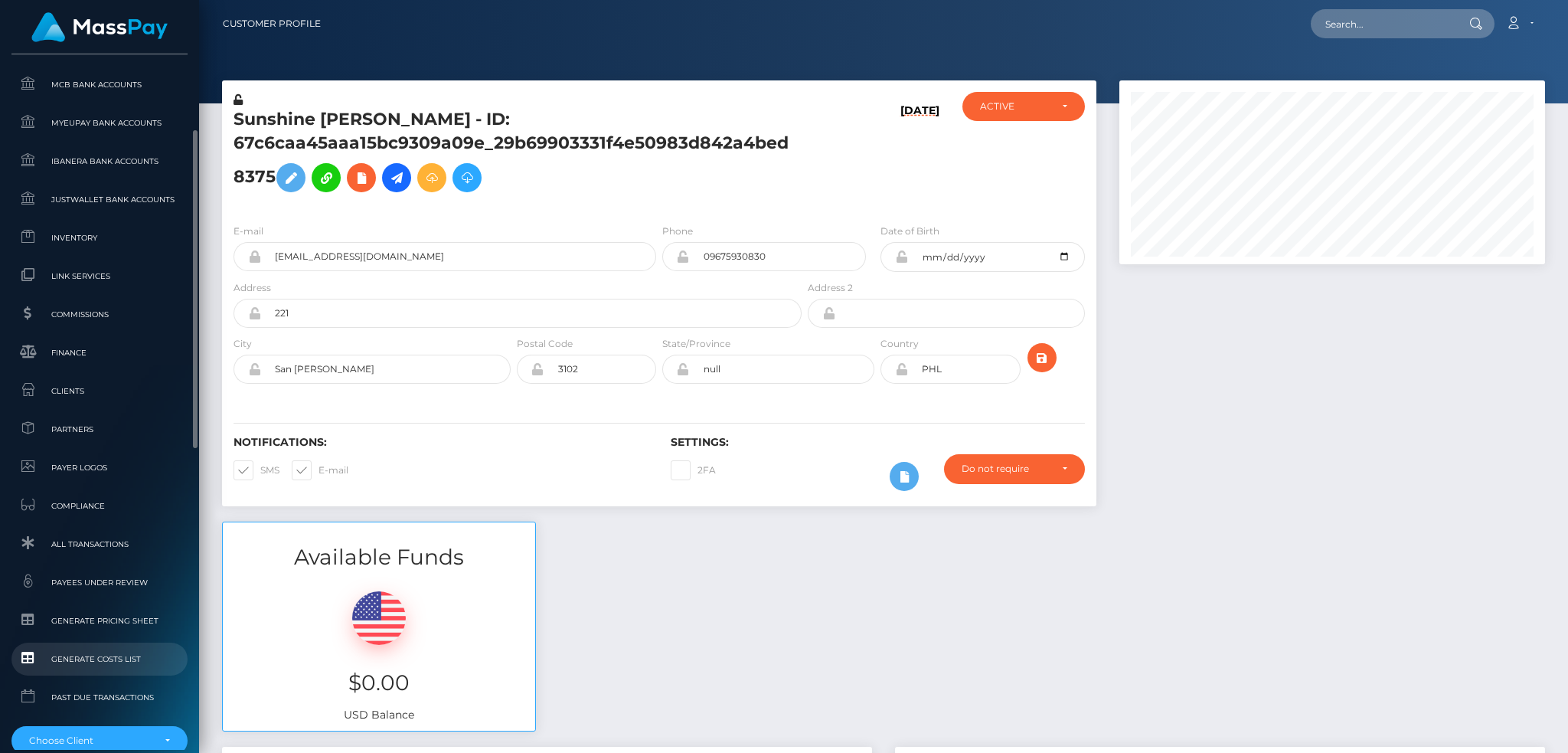
scroll to position [898, 0]
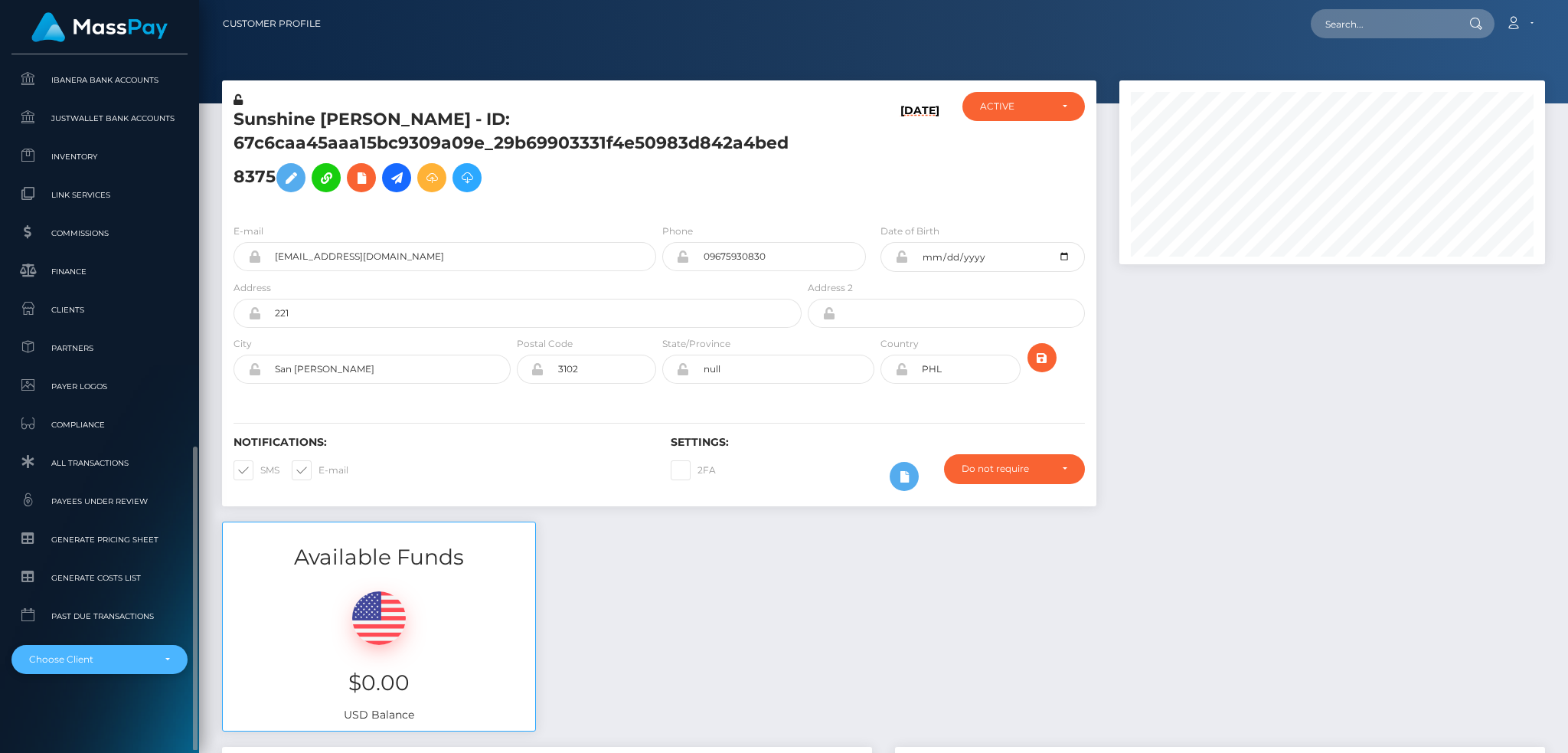
click at [115, 651] on div "Choose Client" at bounding box center [100, 659] width 176 height 29
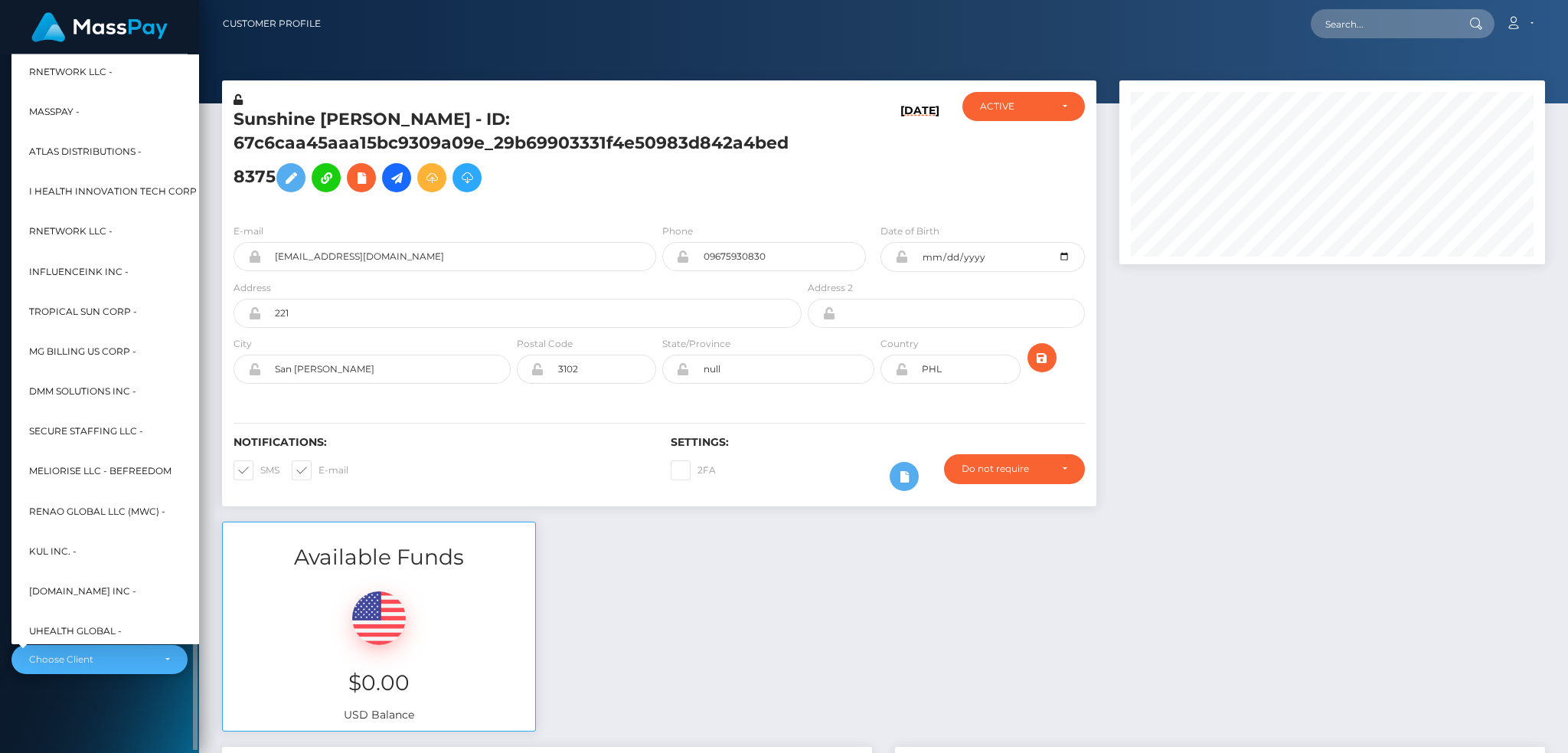
scroll to position [735, 0]
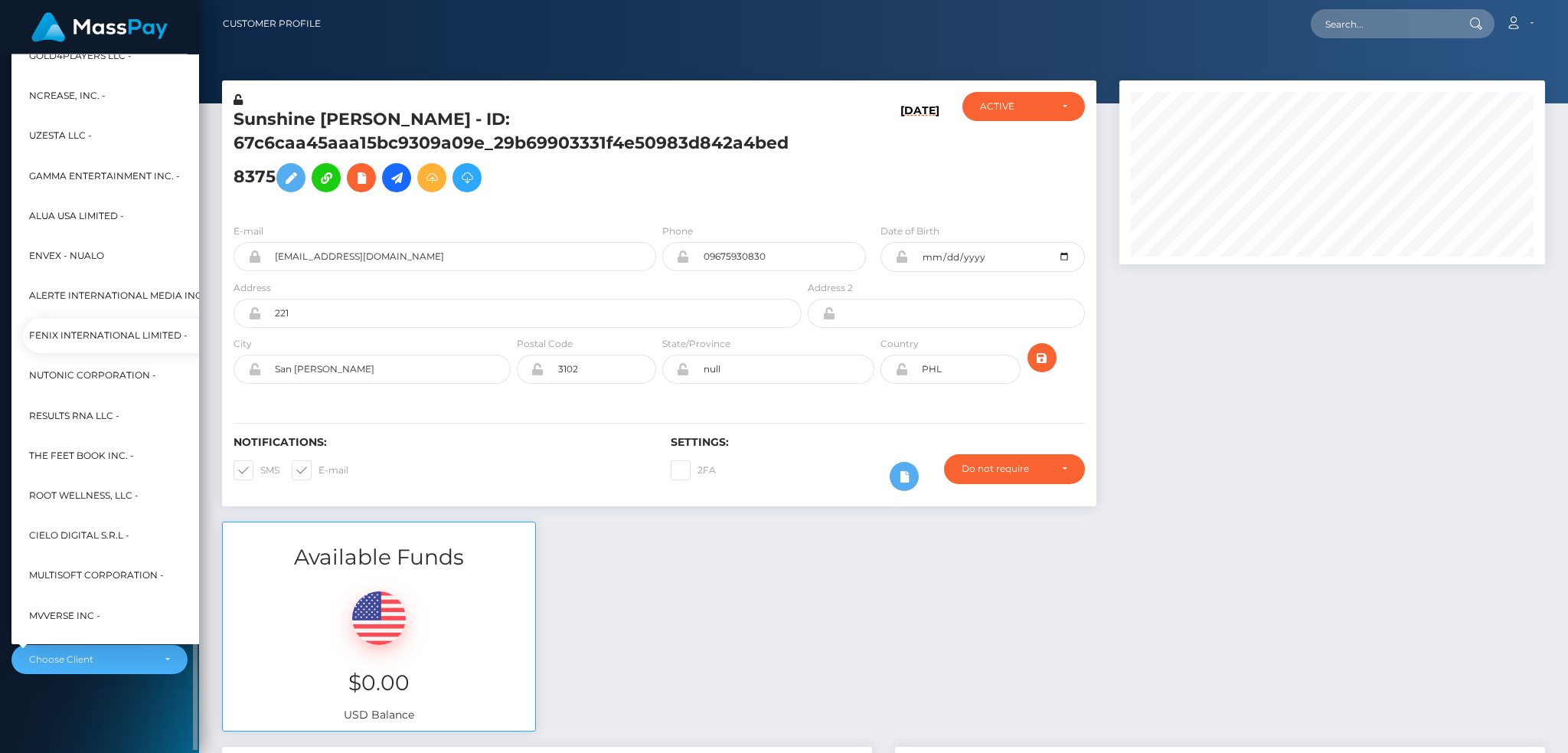
click at [124, 334] on span "Fenix International Limited -" at bounding box center [108, 336] width 158 height 20
select select "26"
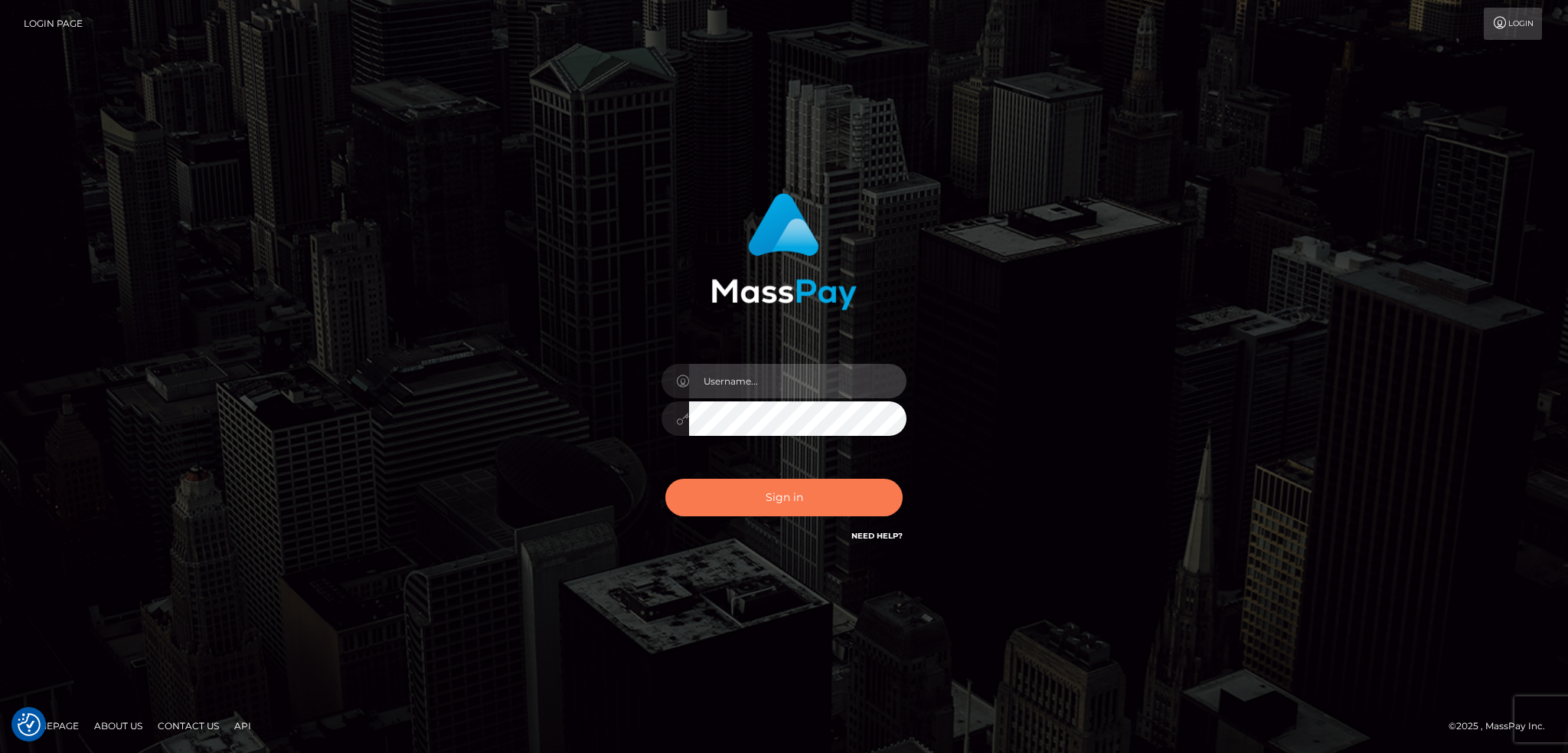
type input "alexstef"
click at [745, 500] on button "Sign in" at bounding box center [784, 497] width 237 height 38
type input "alexstef"
click at [747, 494] on button "Sign in" at bounding box center [784, 497] width 237 height 38
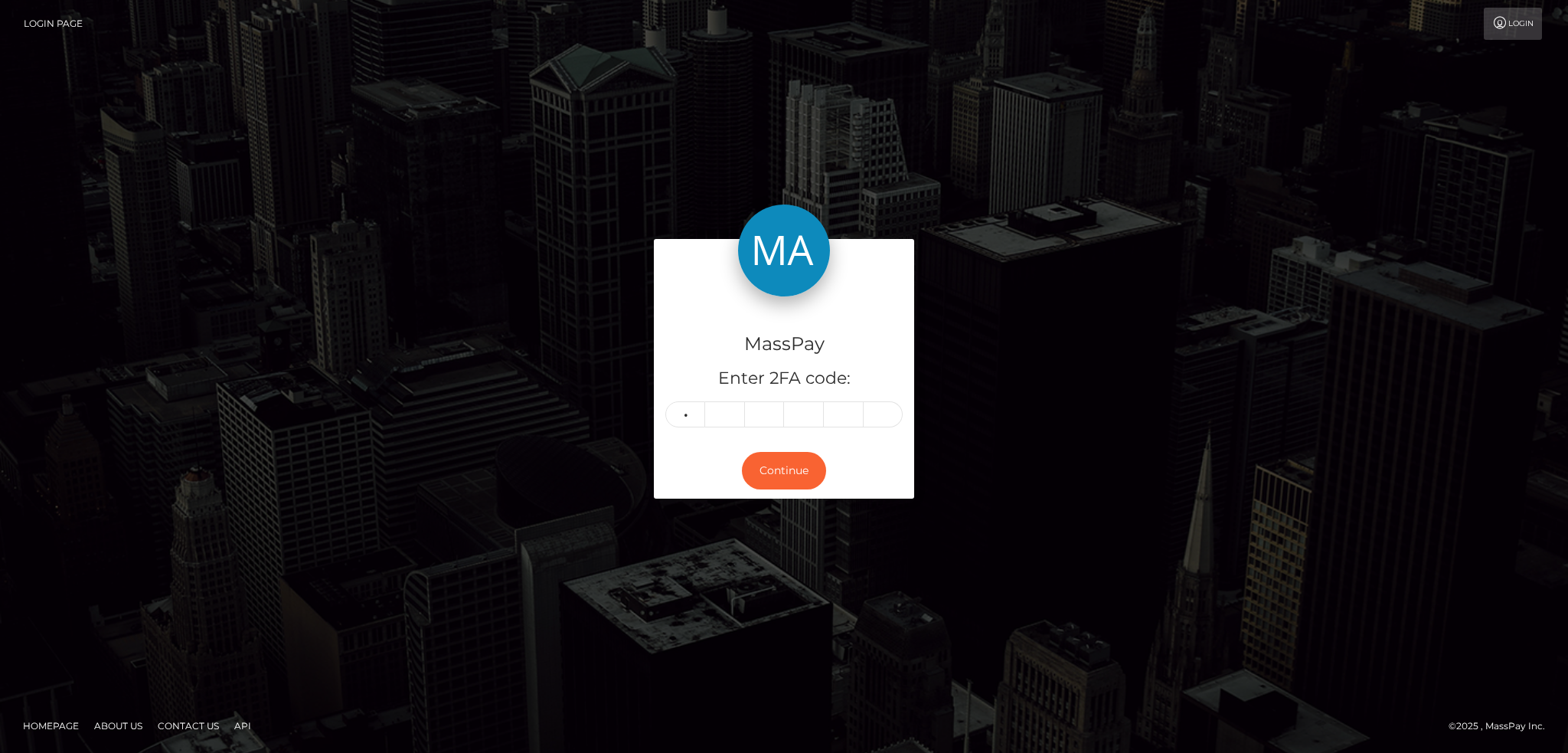
type input "7"
type input "1"
type input "6"
type input "5"
type input "2"
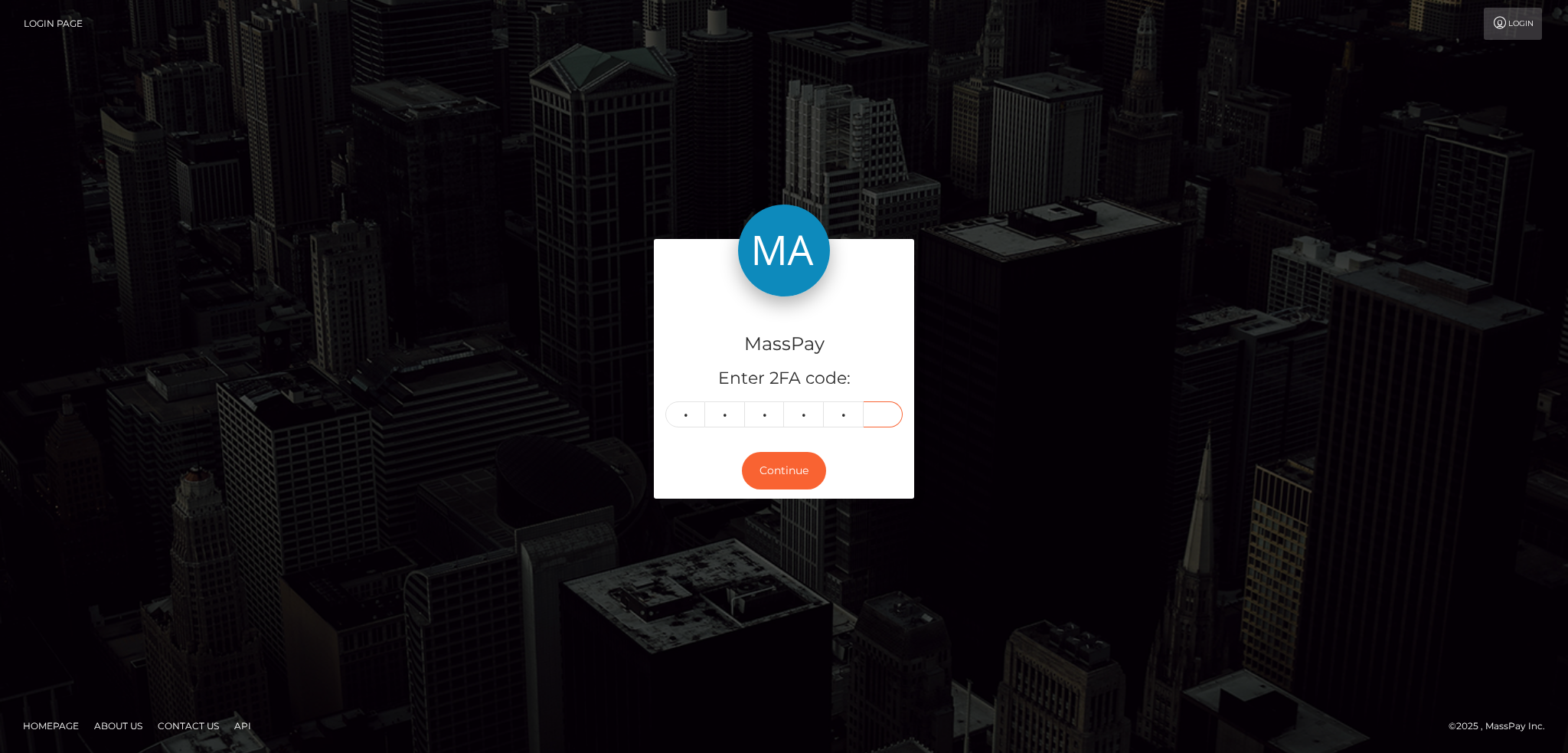
type input "5"
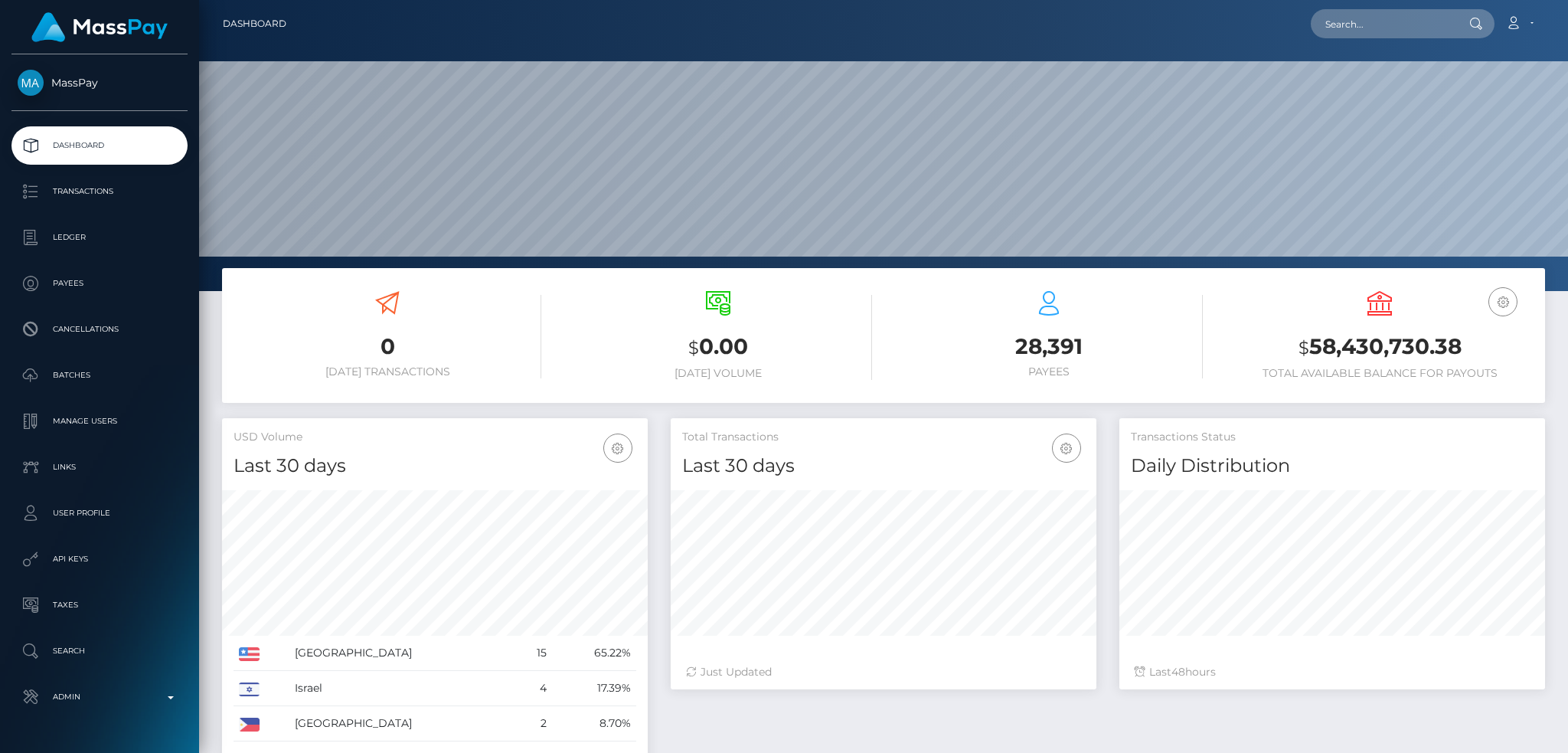
scroll to position [272, 425]
click at [1351, 27] on input "text" at bounding box center [1382, 23] width 144 height 29
paste input "poact_CJ7tyd1VYnAV"
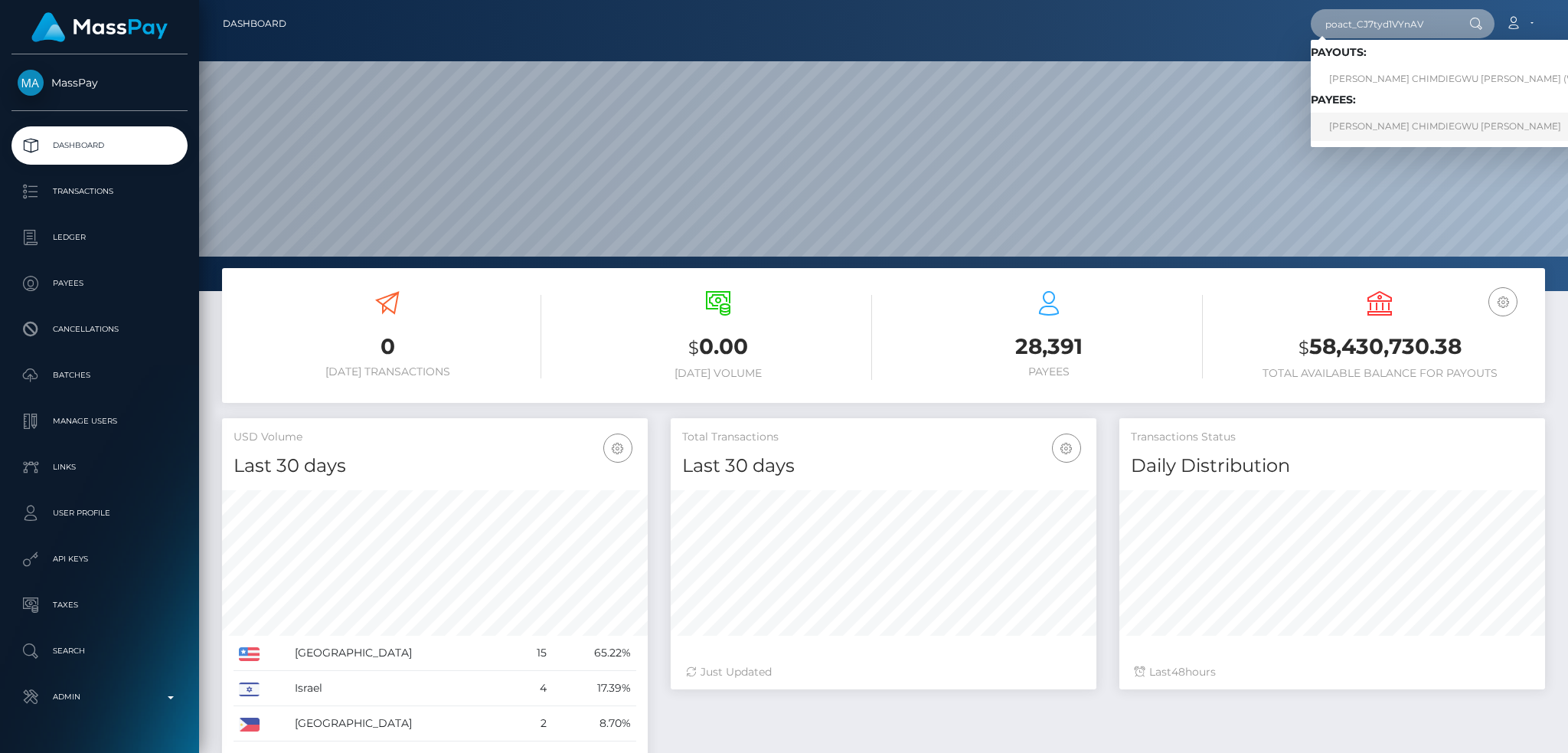
type input "poact_CJ7tyd1VYnAV"
click at [1450, 121] on link "[PERSON_NAME] CHIMDIEGWU [PERSON_NAME]" at bounding box center [1475, 127] width 330 height 28
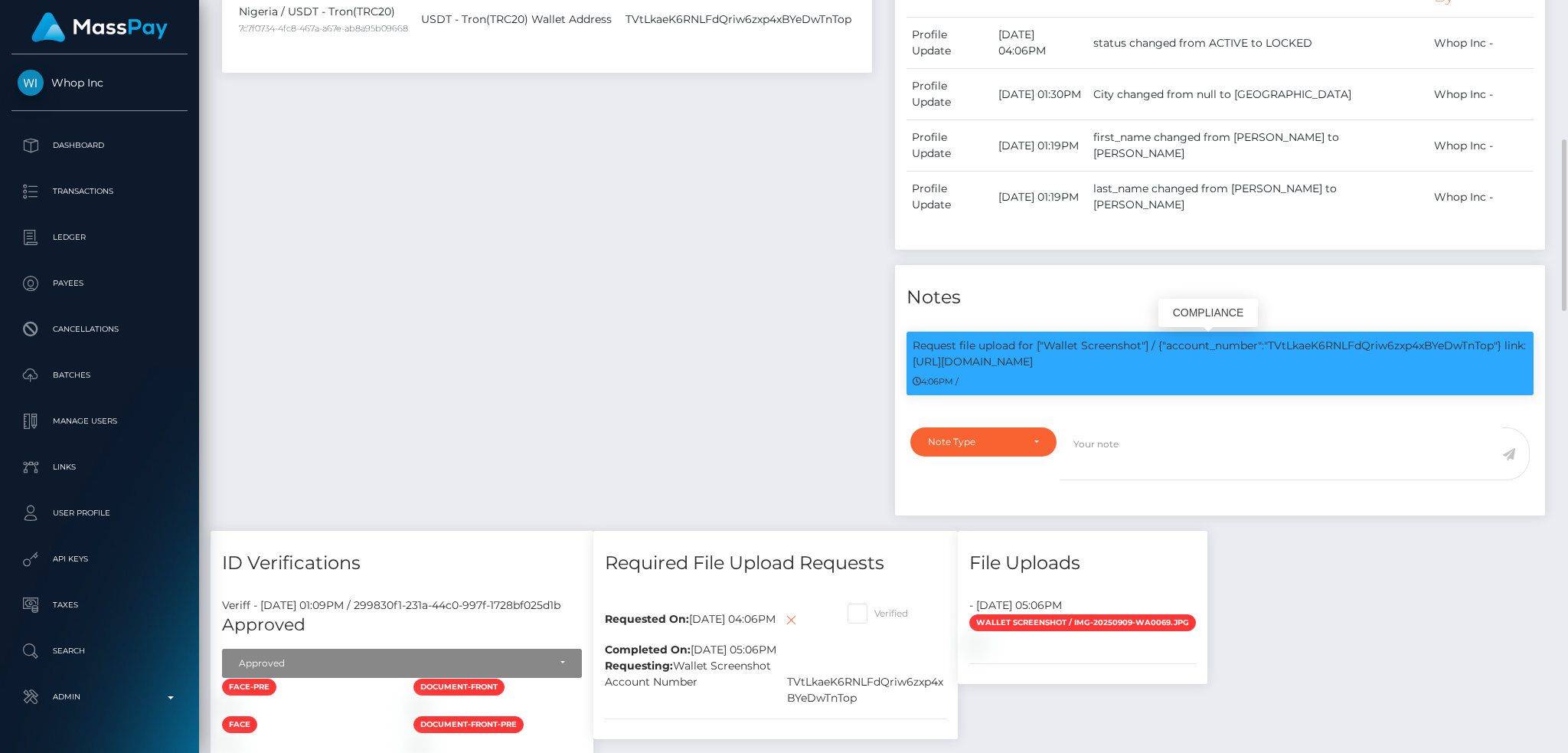
scroll to position [184, 425]
drag, startPoint x: 1044, startPoint y: 341, endPoint x: 1062, endPoint y: 360, distance: 26.2
click at [1062, 360] on p "Request file upload for ["Wallet Screenshot"] / {"account_number":"TVtLkaeK6RNL…" at bounding box center [1219, 354] width 615 height 32
copy p "Wallet Screenshot"] / {"account_number":"TVtLkaeK6RNLFdQriw6zxp4xBYeDwTnTop"} l…"
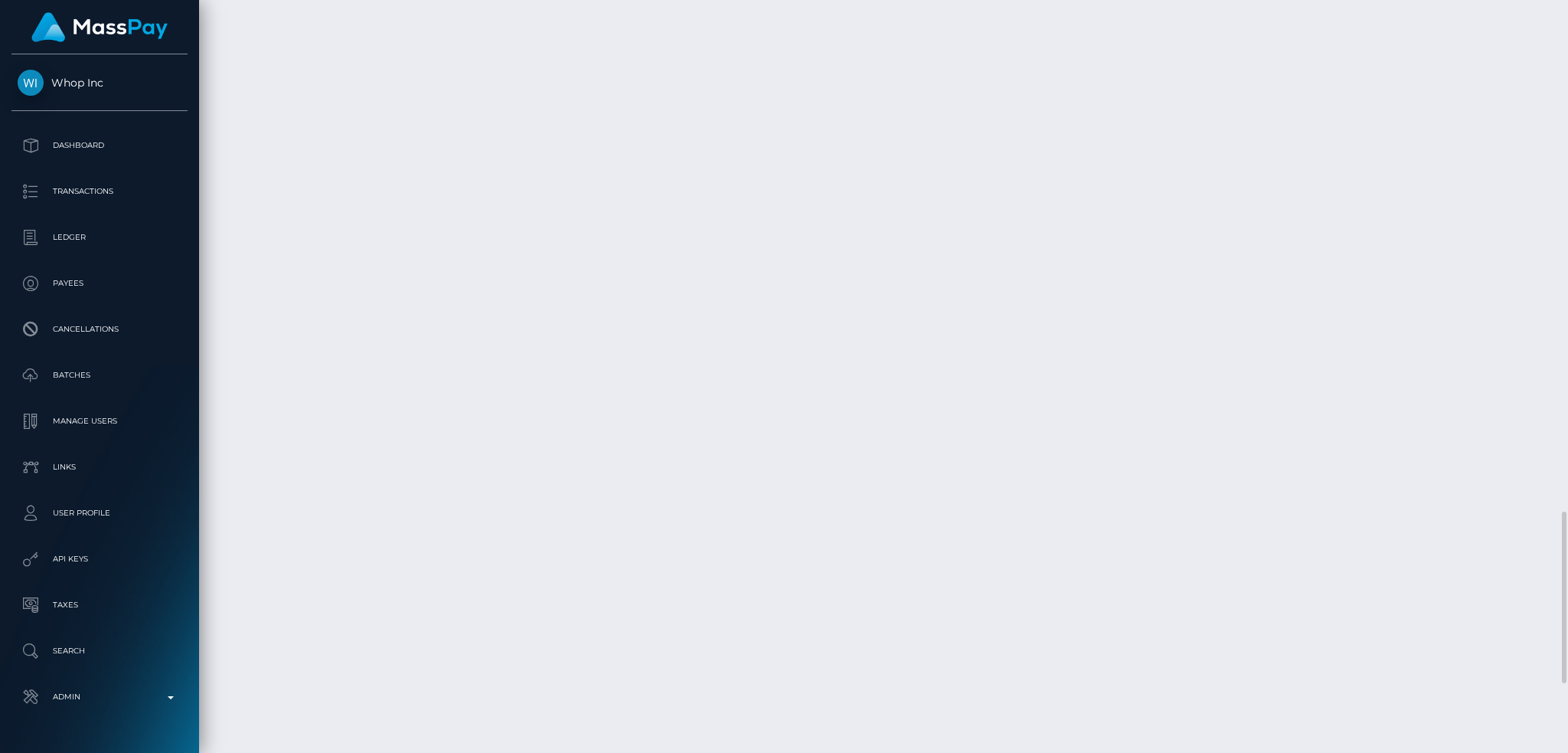
scroll to position [2553, 0]
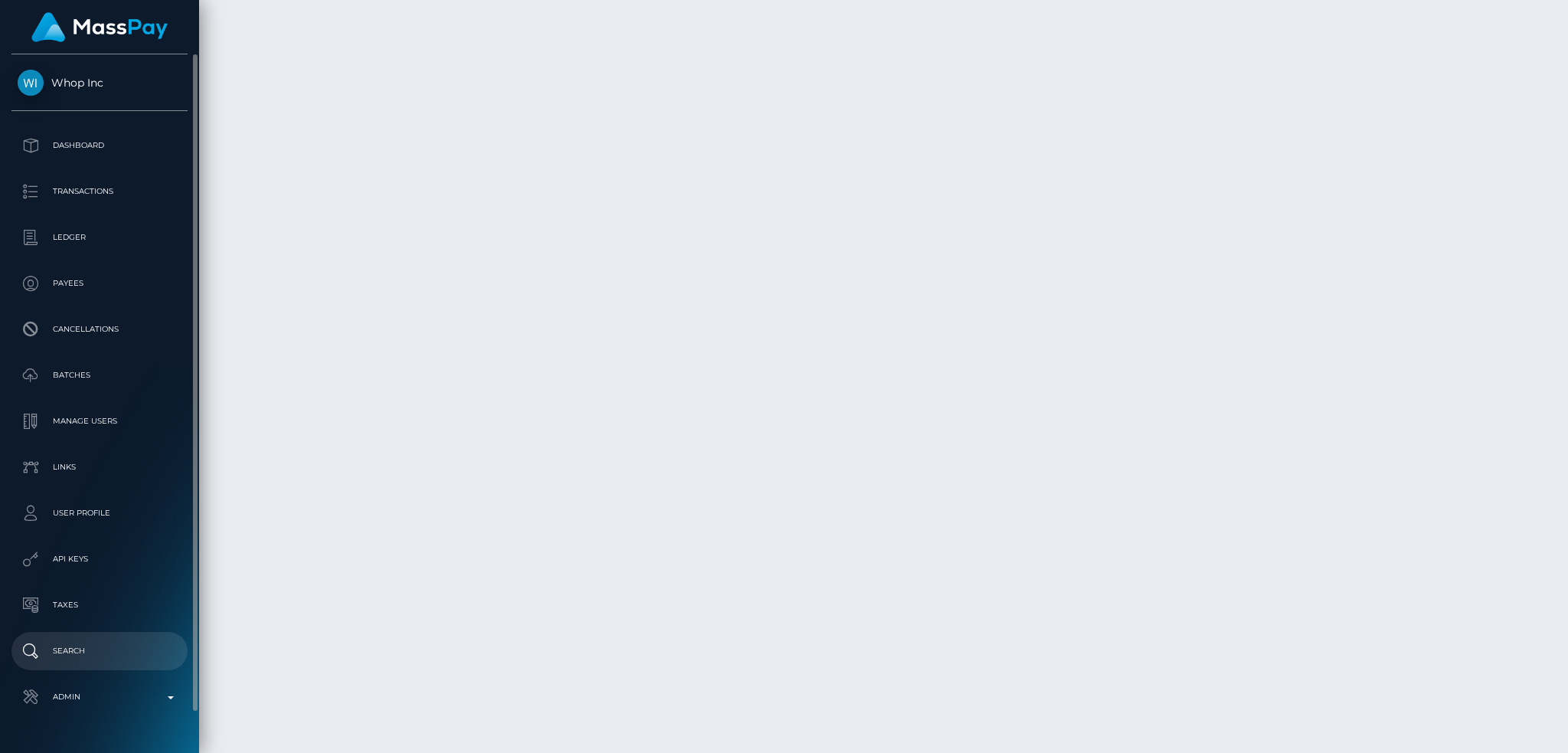
drag, startPoint x: 105, startPoint y: 700, endPoint x: 116, endPoint y: 666, distance: 35.7
click at [105, 700] on p "Admin" at bounding box center [100, 696] width 164 height 23
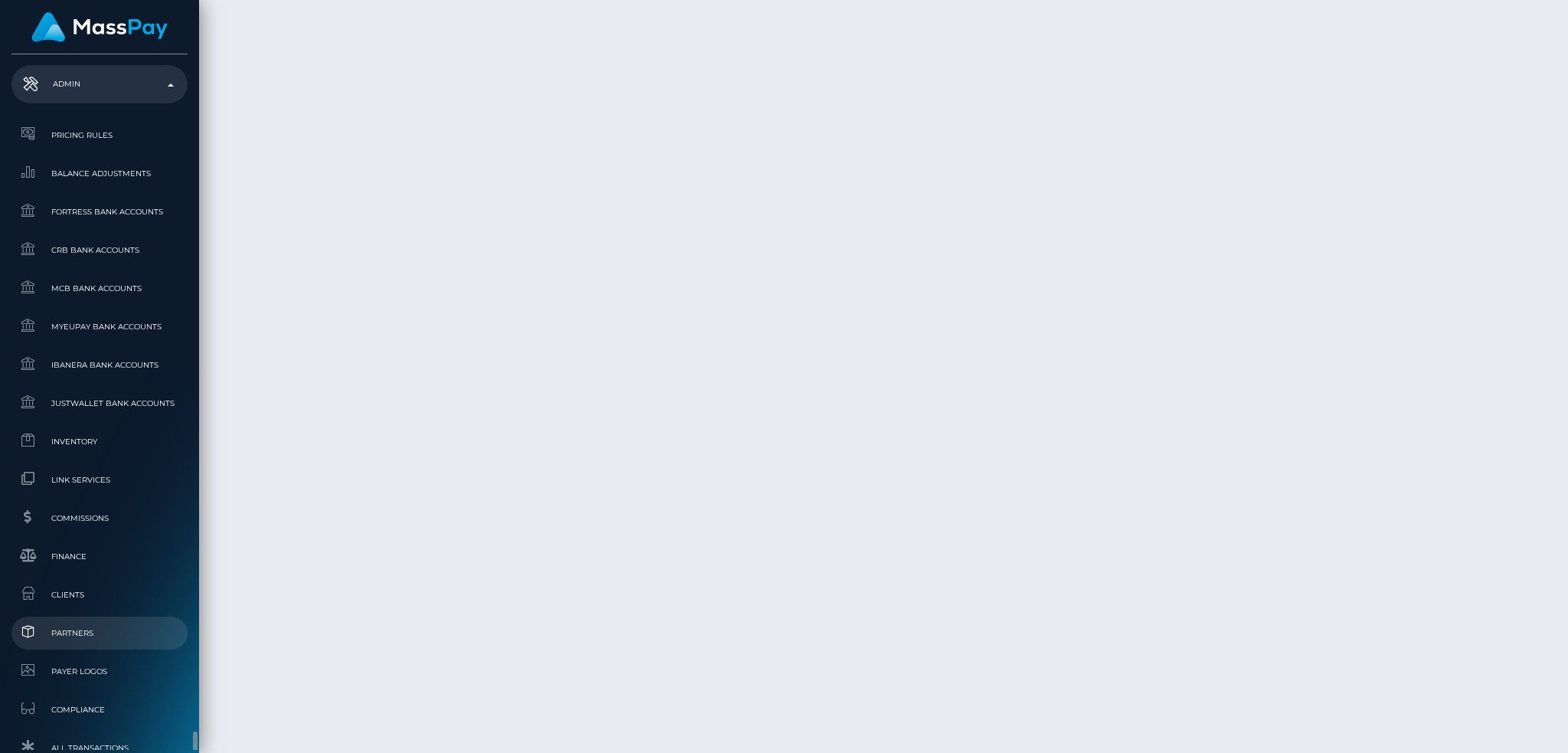
scroll to position [898, 0]
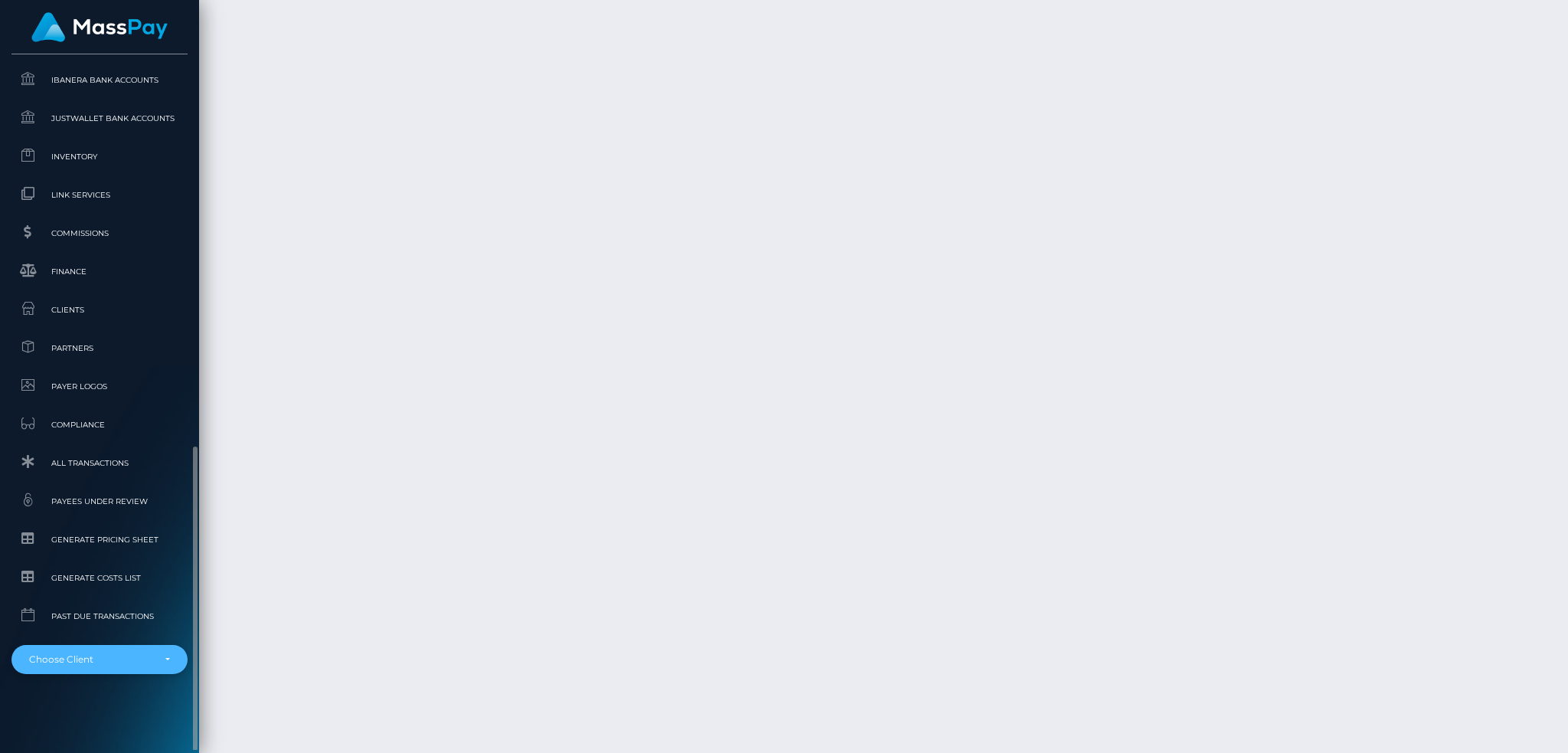
click at [113, 660] on div "Choose Client" at bounding box center [90, 659] width 123 height 13
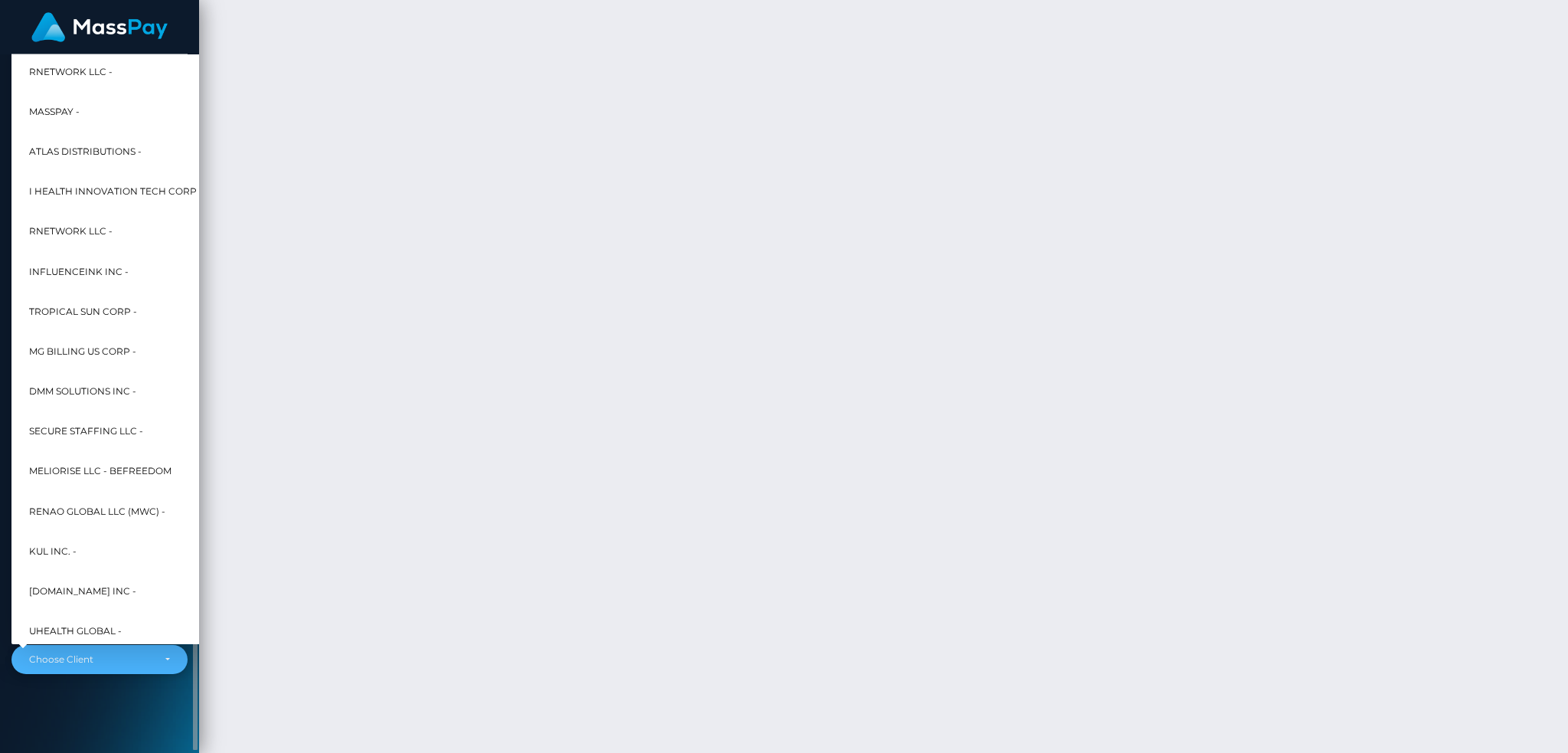
scroll to position [735, 0]
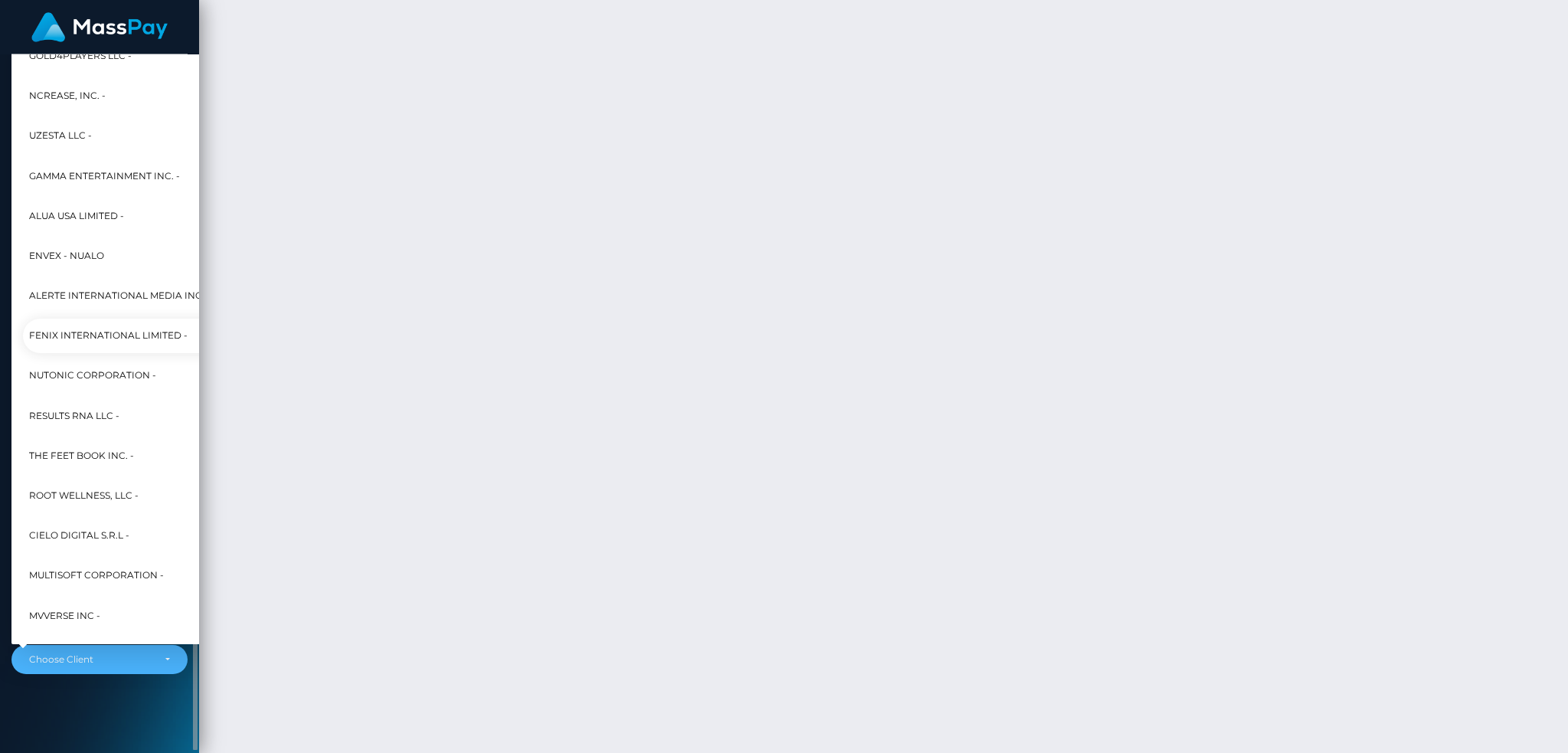
click at [129, 337] on span "Fenix International Limited -" at bounding box center [108, 336] width 158 height 20
select select "26"
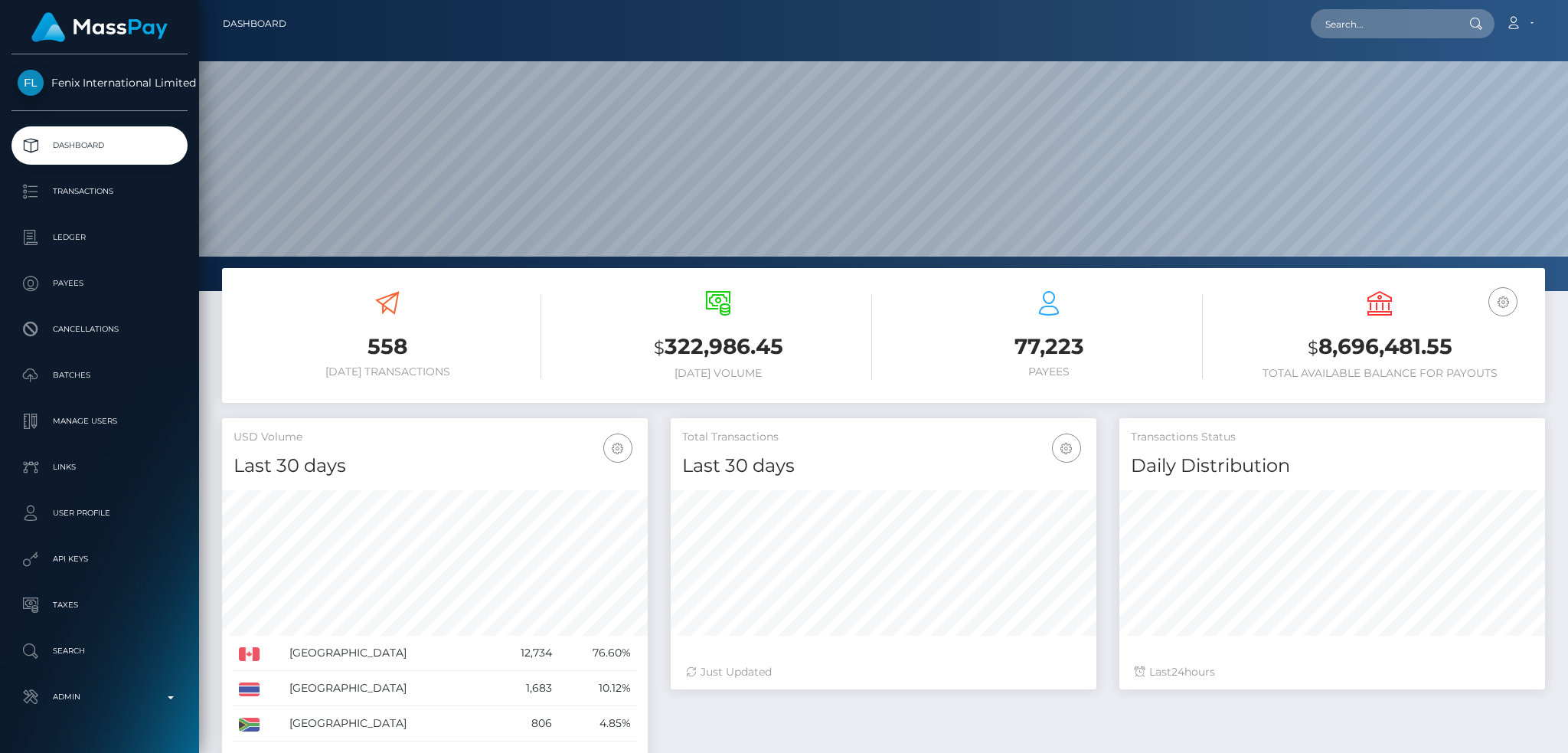
scroll to position [272, 425]
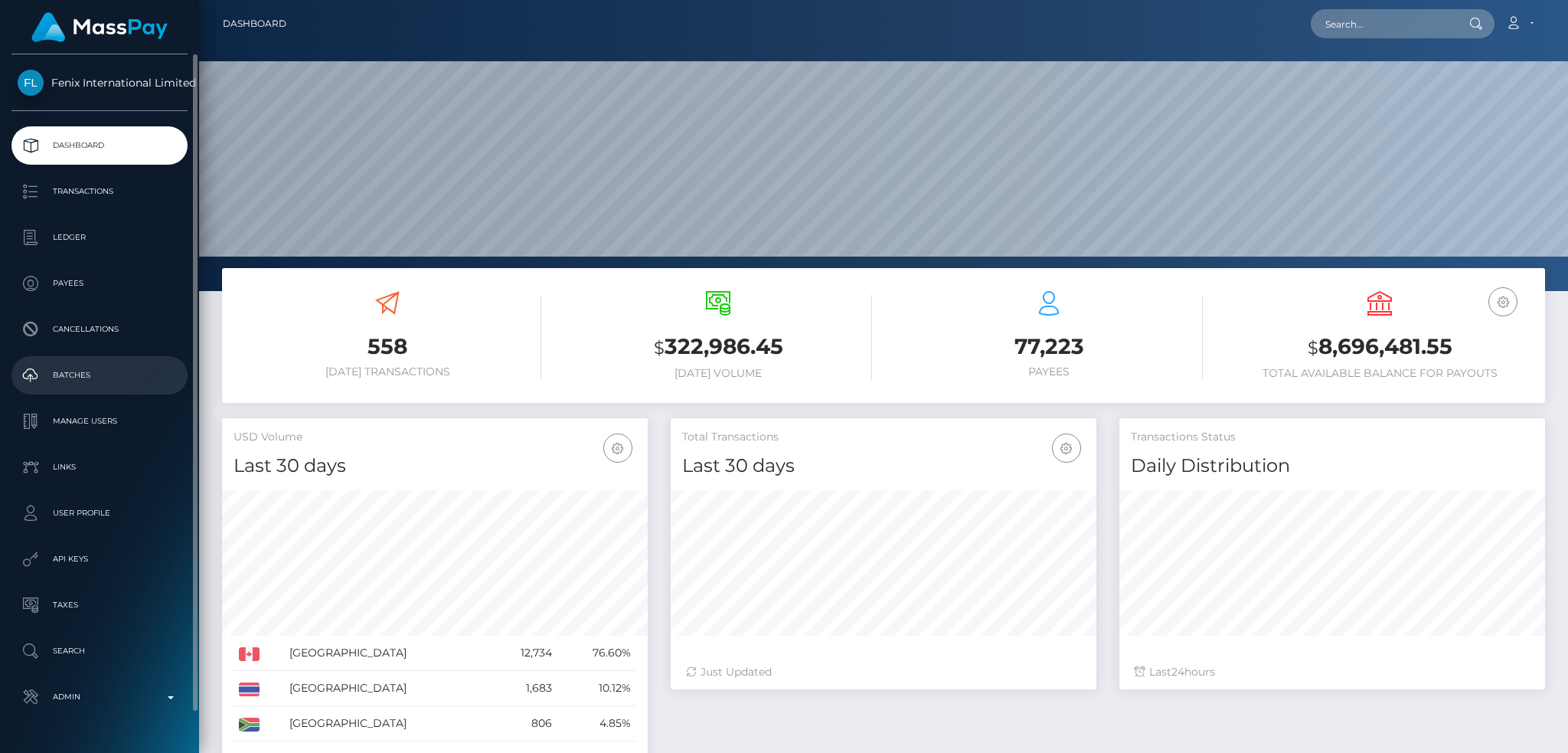
click at [106, 374] on p "Batches" at bounding box center [100, 375] width 164 height 23
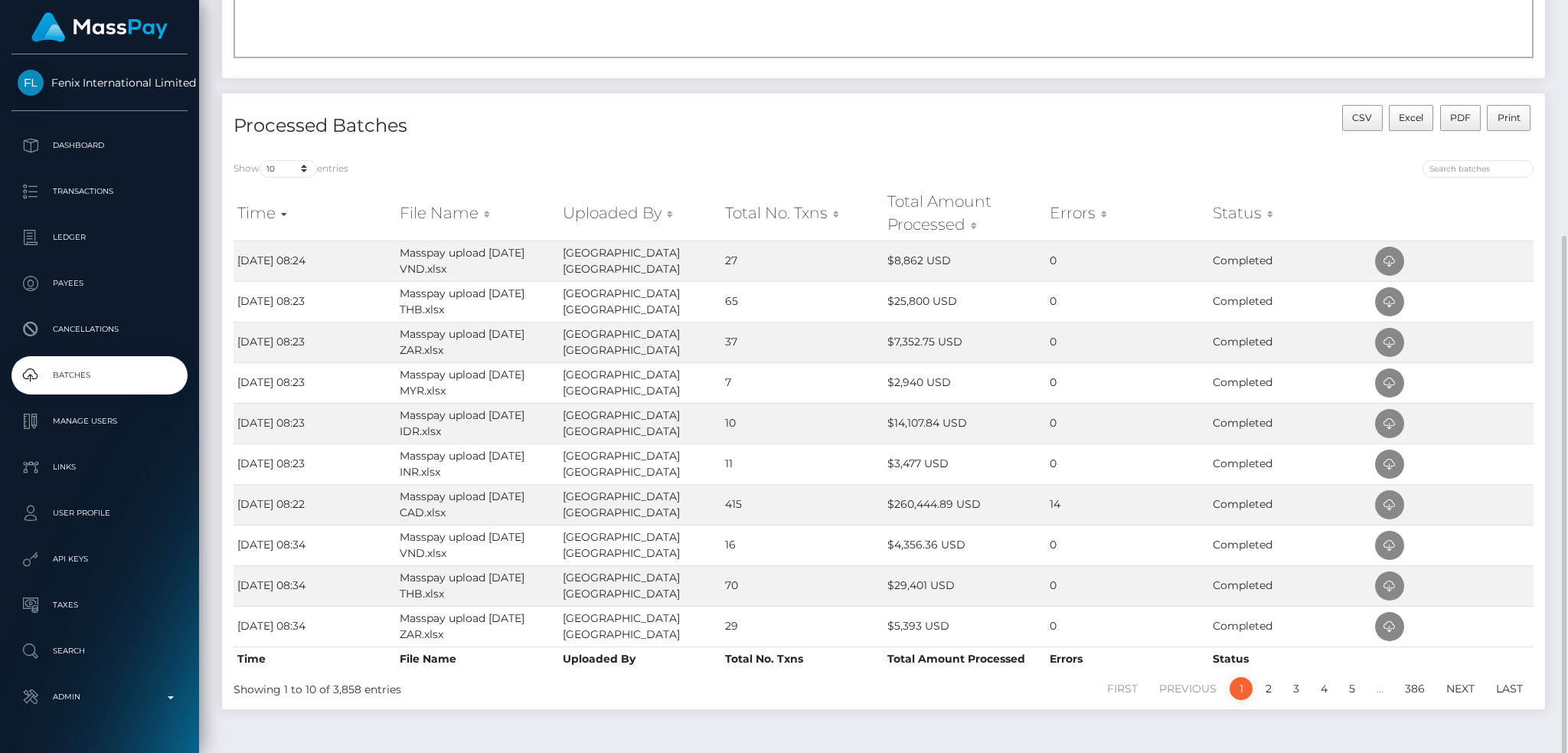
scroll to position [251, 0]
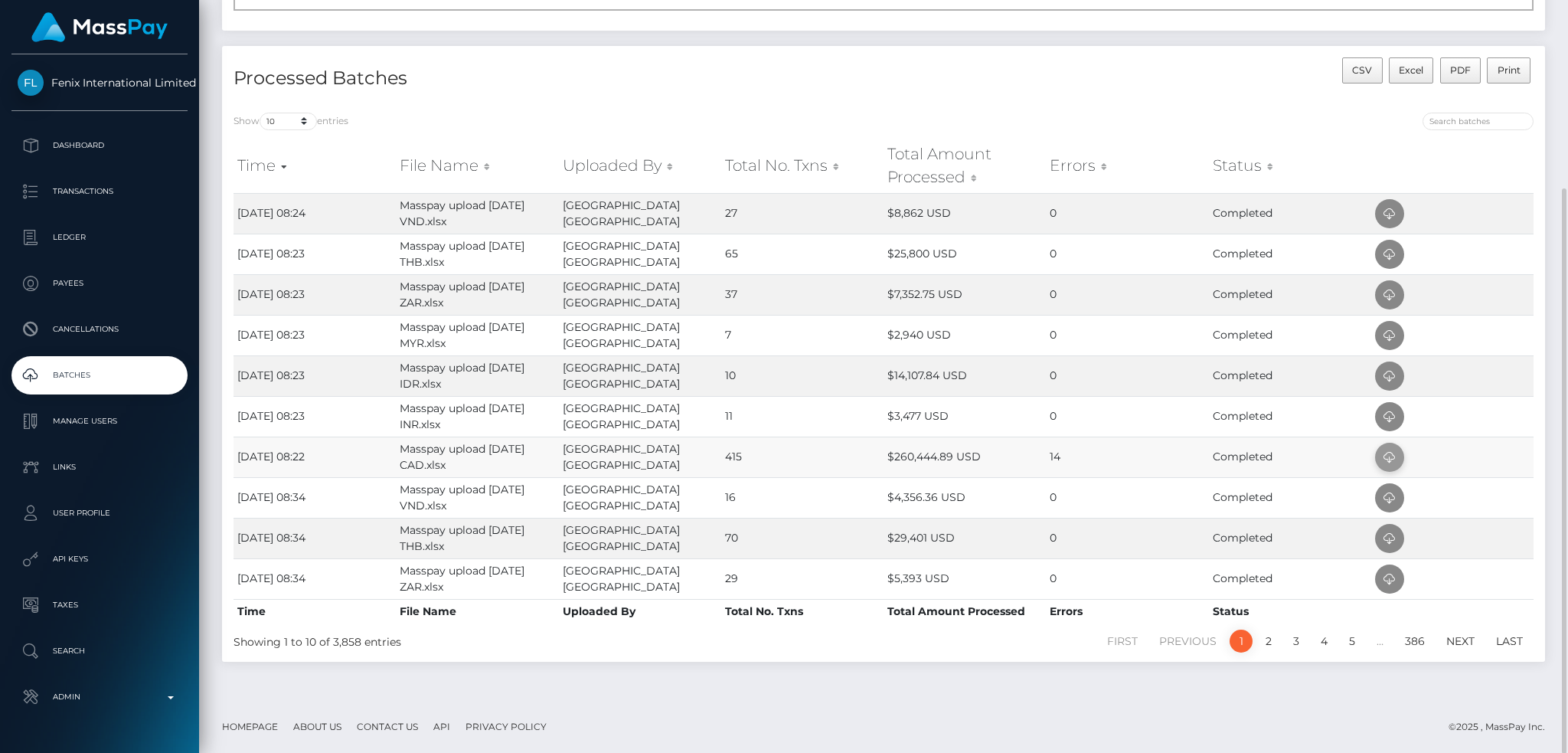
click at [1389, 453] on icon at bounding box center [1389, 457] width 18 height 19
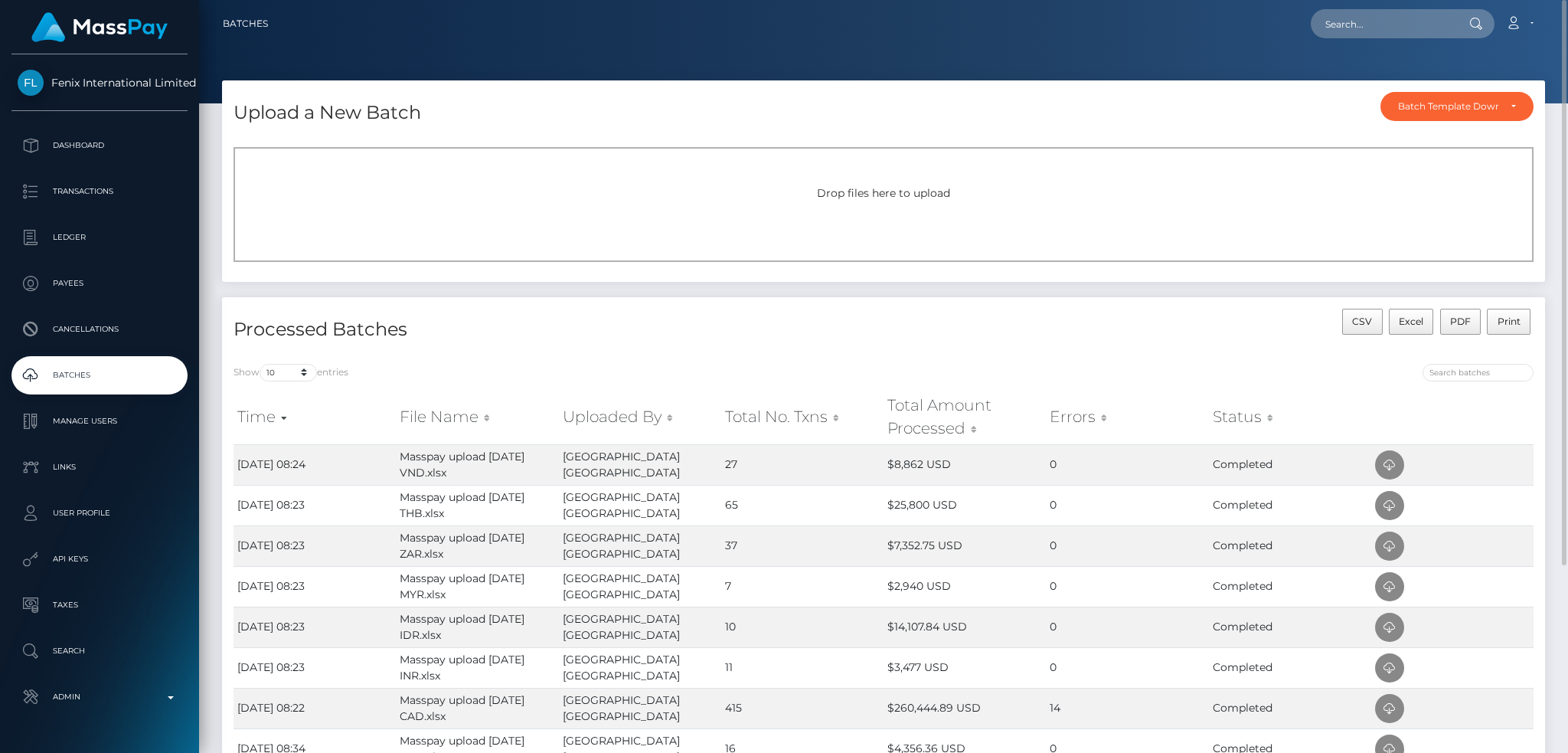
click at [452, 340] on h4 "Processed Batches" at bounding box center [552, 330] width 638 height 27
